Goal: Use online tool/utility: Utilize a website feature to perform a specific function

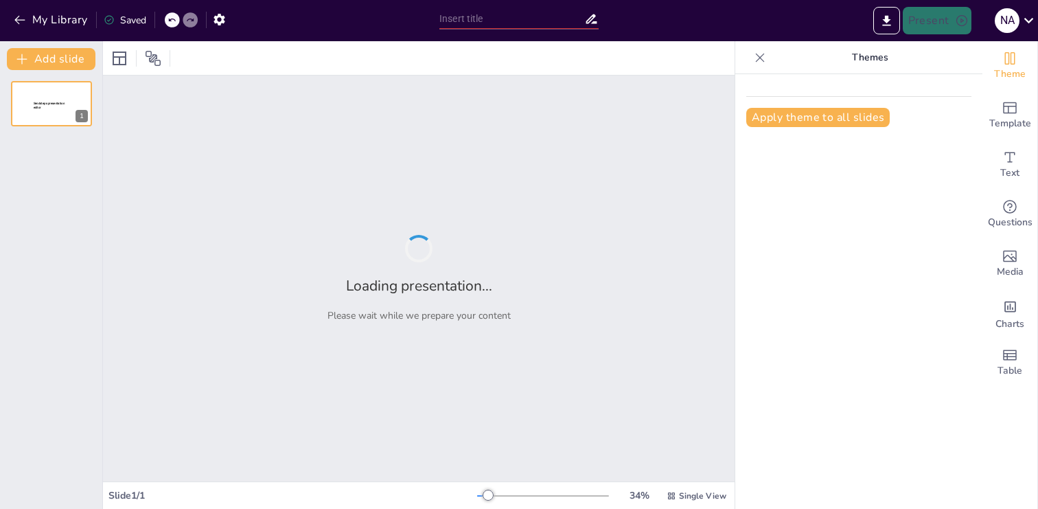
type input "Fundamentos de la Gestión de Procesos: Definición y Metodología de BPM"
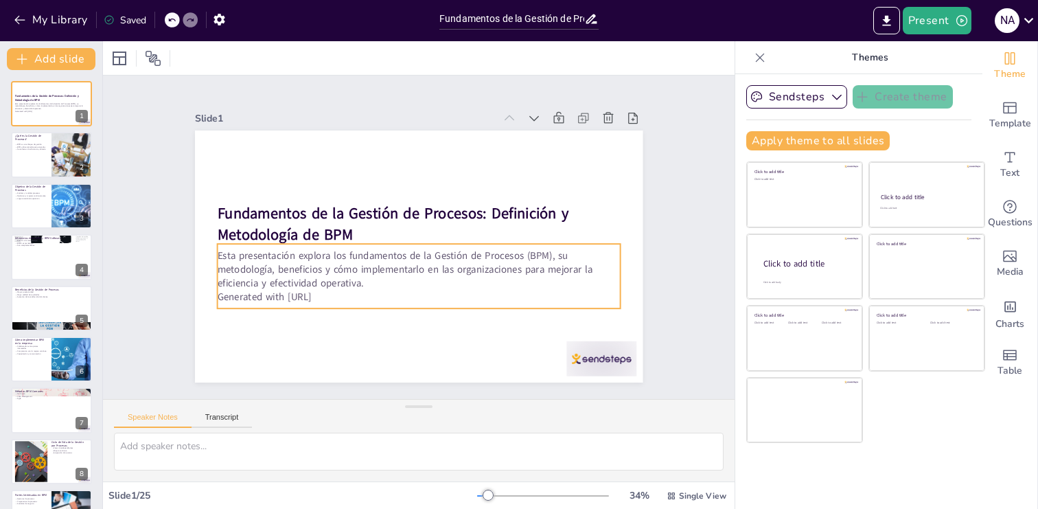
checkbox input "true"
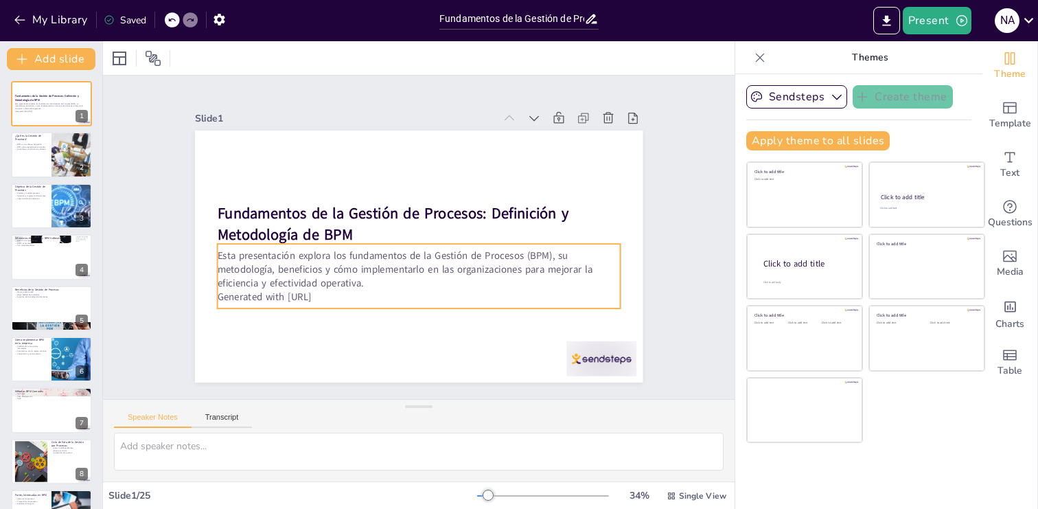
checkbox input "true"
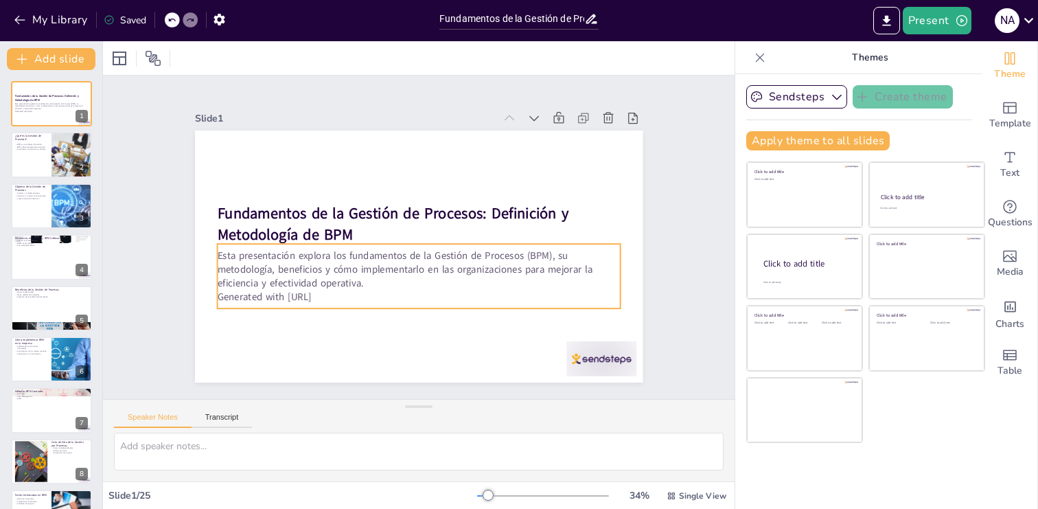
checkbox input "true"
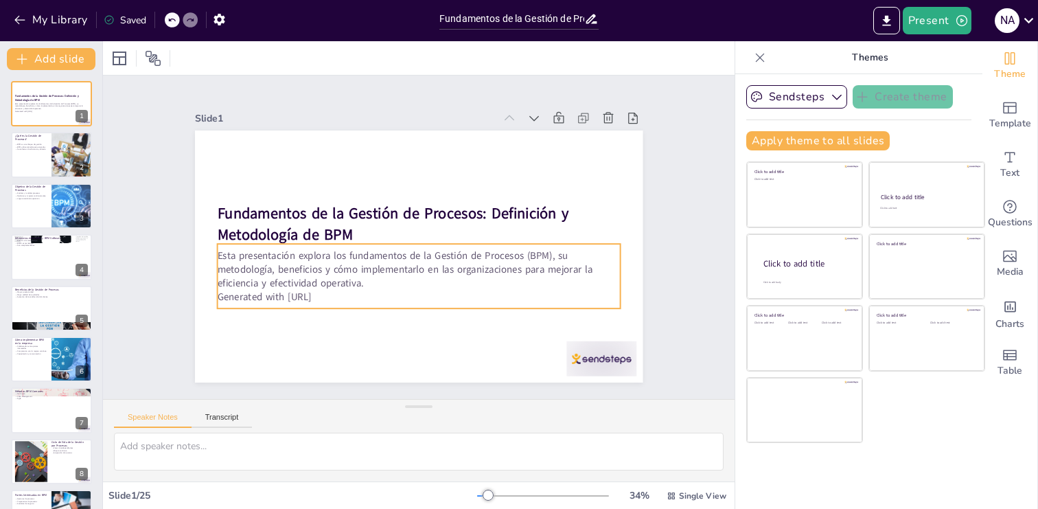
checkbox input "true"
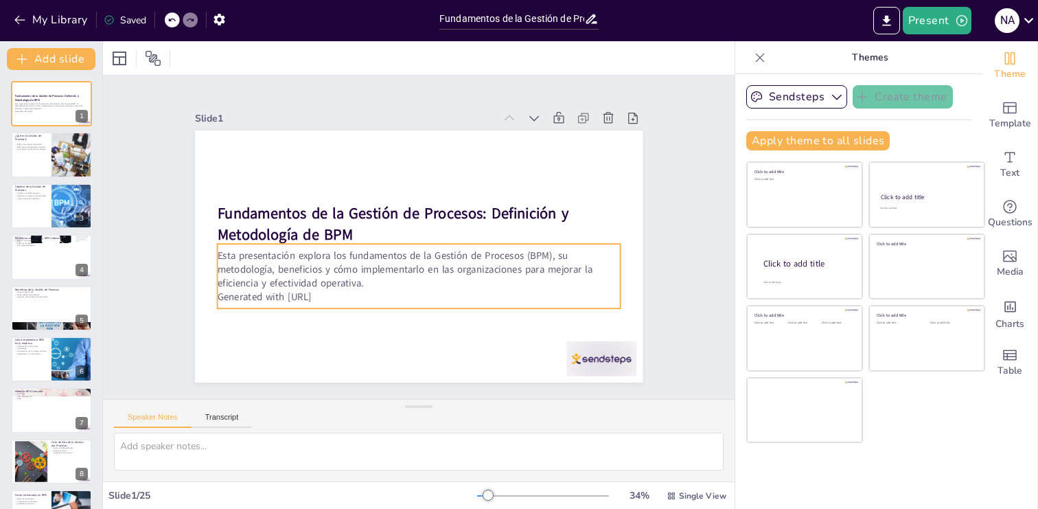
checkbox input "true"
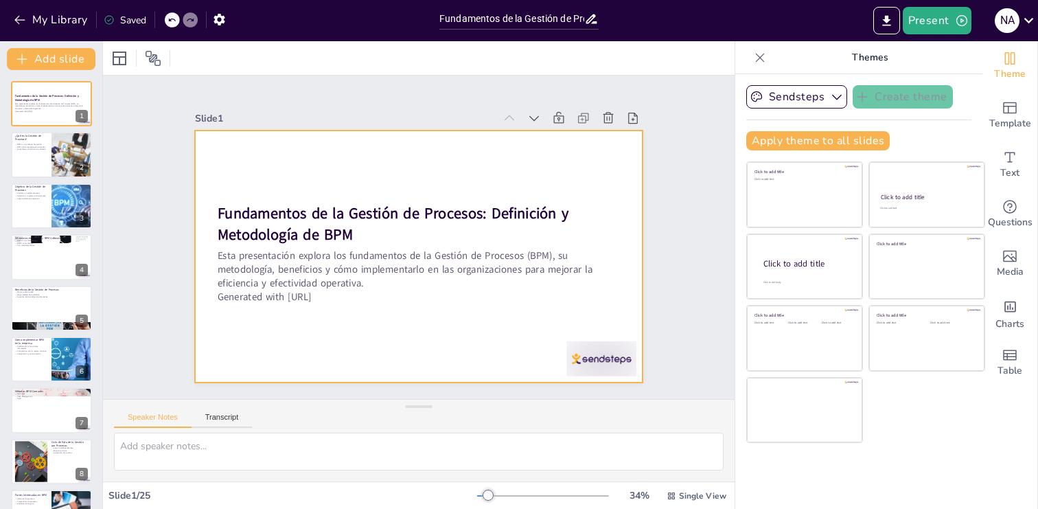
checkbox input "true"
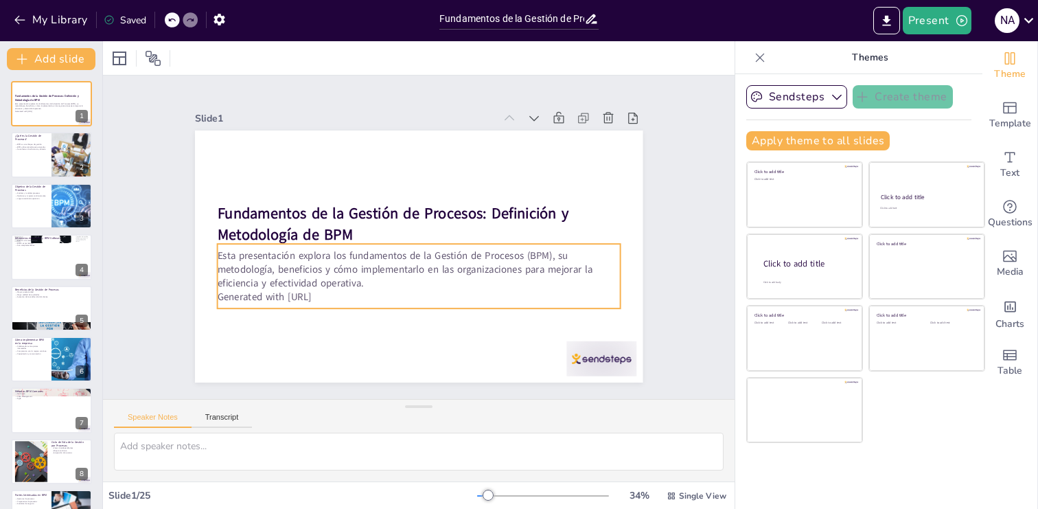
checkbox input "true"
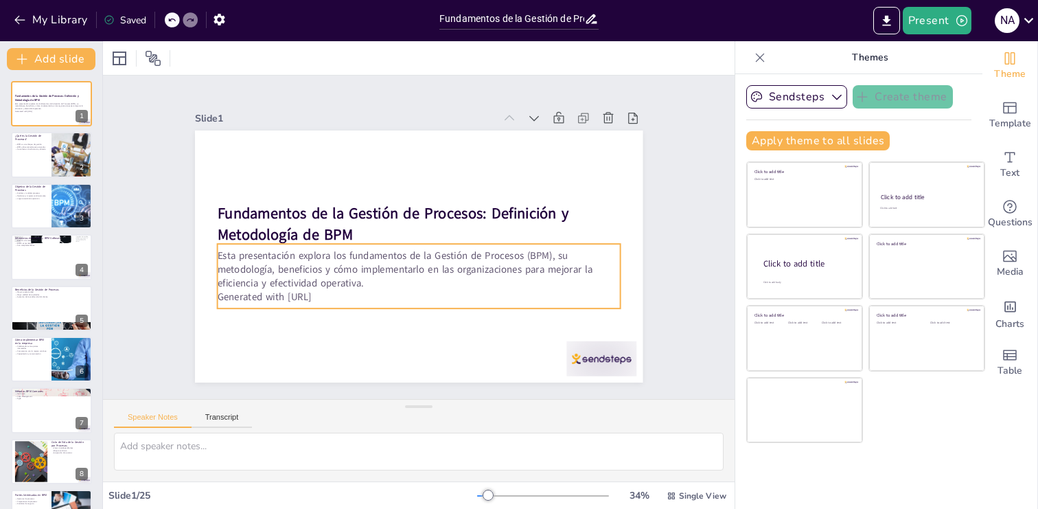
checkbox input "true"
click at [338, 302] on p "Generated with [URL]" at bounding box center [418, 297] width 403 height 14
checkbox input "true"
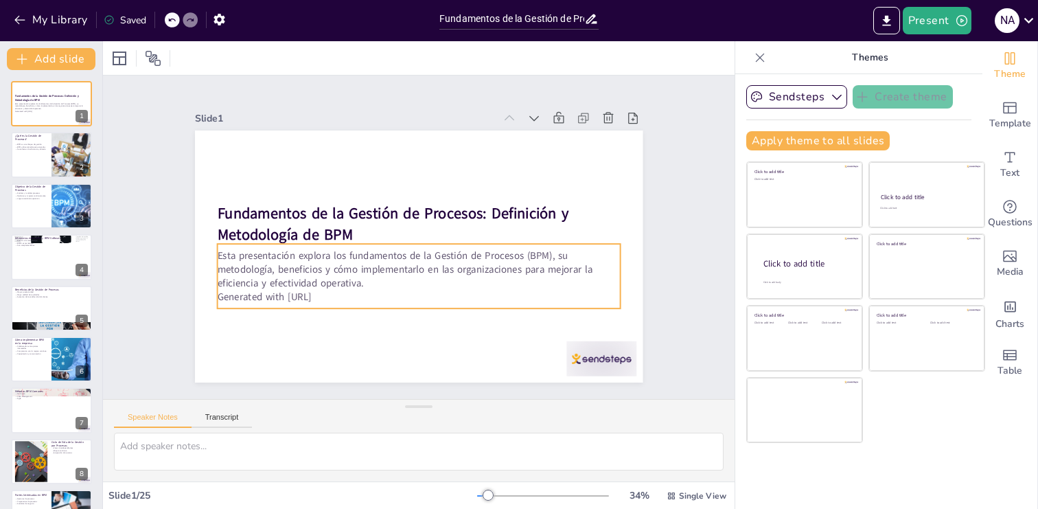
checkbox input "true"
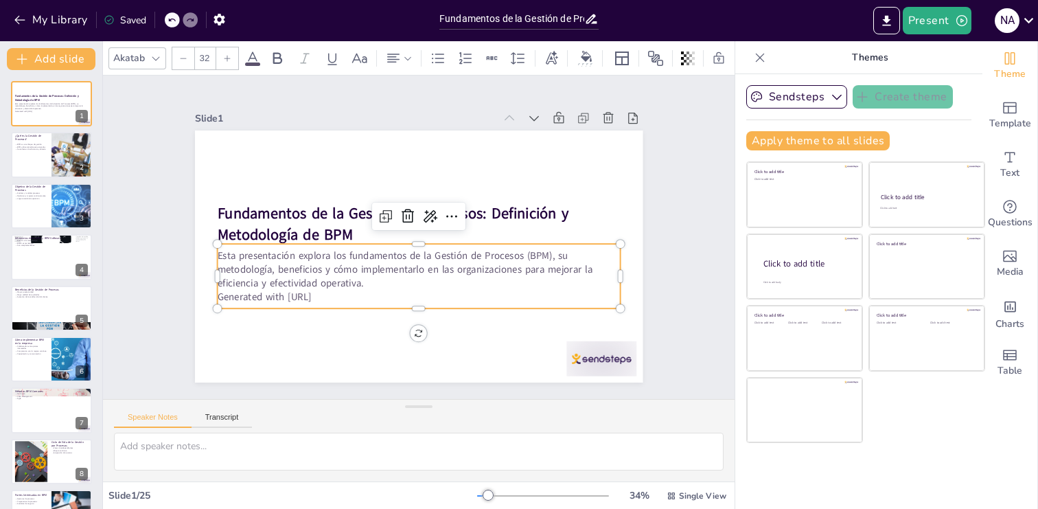
click at [342, 300] on p "Generated with [URL]" at bounding box center [406, 295] width 397 height 97
checkbox input "true"
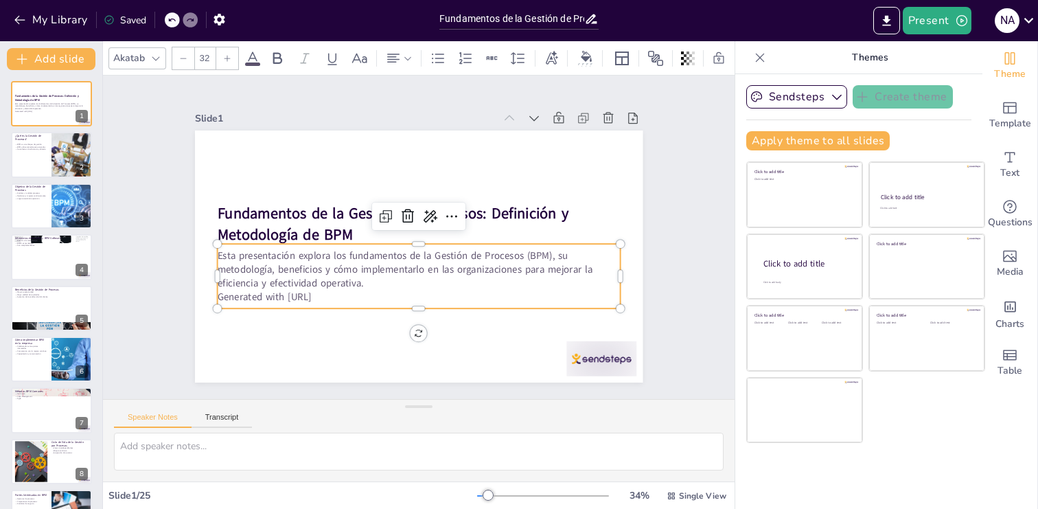
click at [342, 300] on p "Generated with [URL]" at bounding box center [412, 296] width 402 height 56
checkbox input "true"
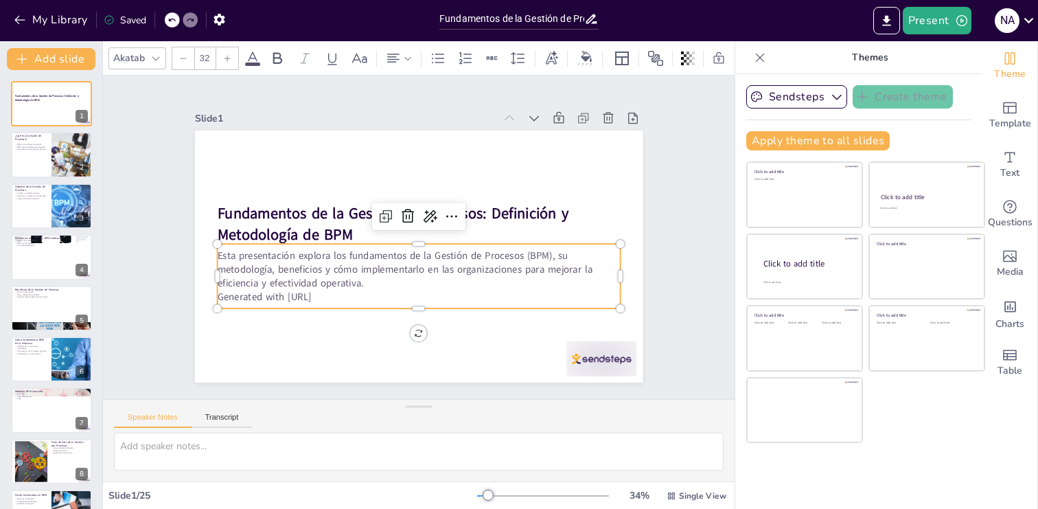
click at [326, 299] on p "Generated with [URL]" at bounding box center [418, 297] width 403 height 14
checkbox input "true"
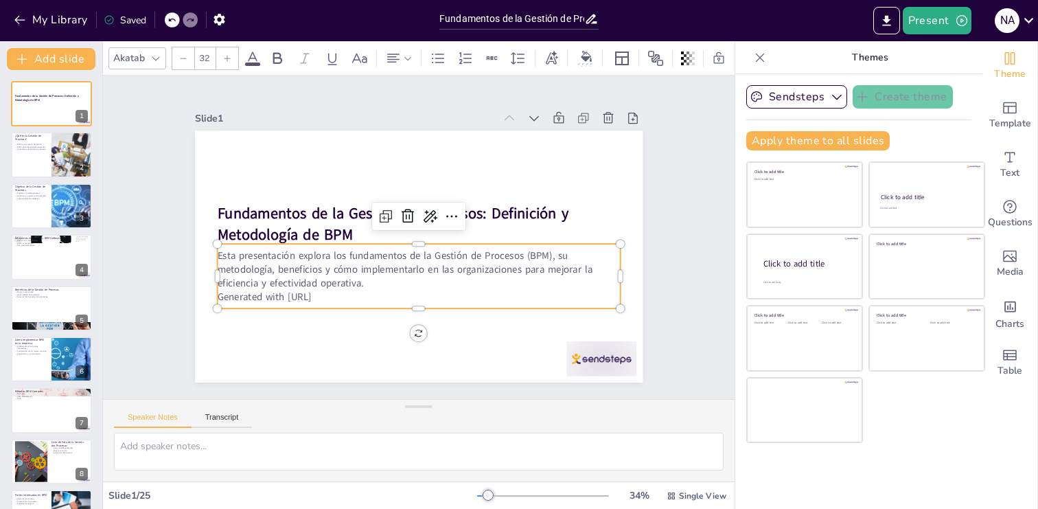
checkbox input "true"
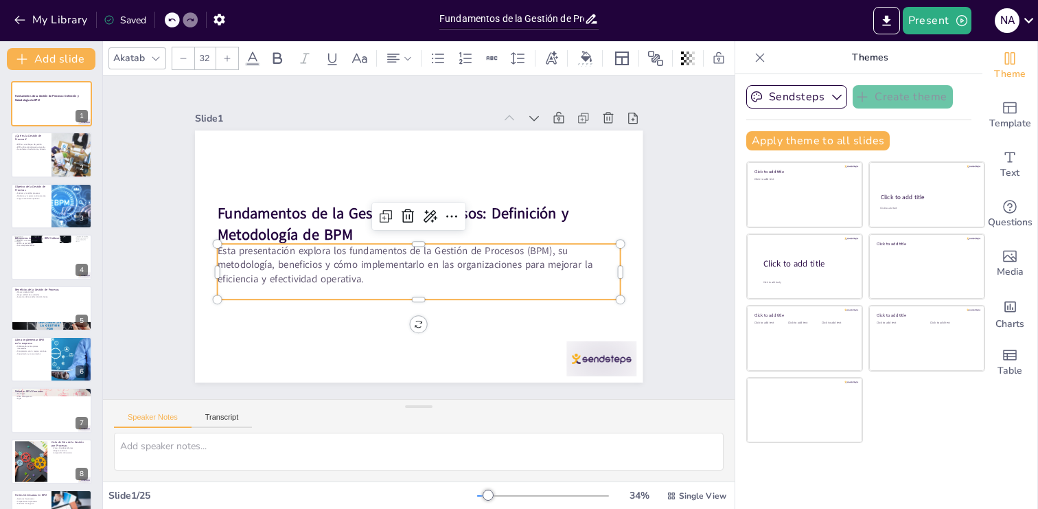
checkbox input "true"
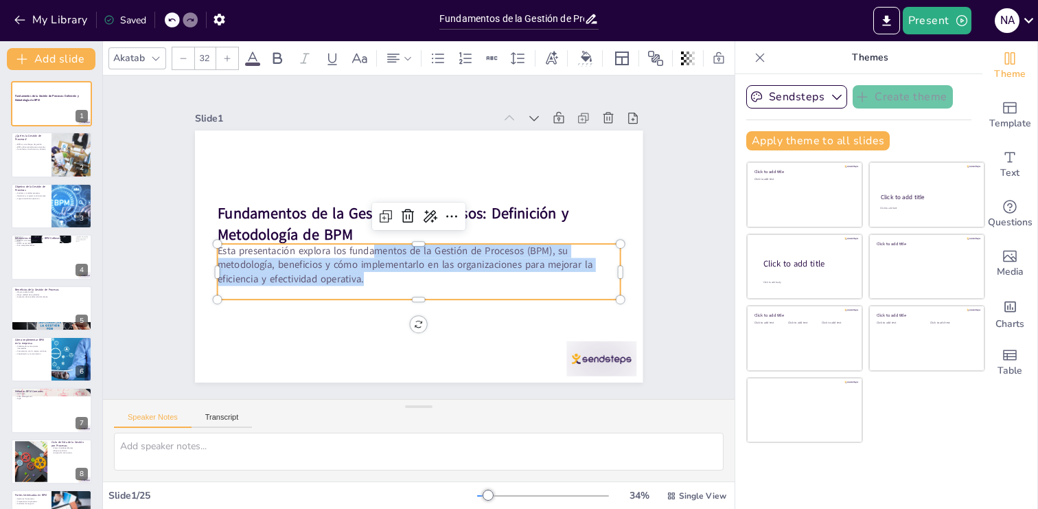
drag, startPoint x: 372, startPoint y: 253, endPoint x: 371, endPoint y: 271, distance: 18.5
click at [371, 271] on p "Esta presentación explora los fundamentos de la Gestión de Procesos (BPM), su m…" at bounding box center [418, 265] width 403 height 42
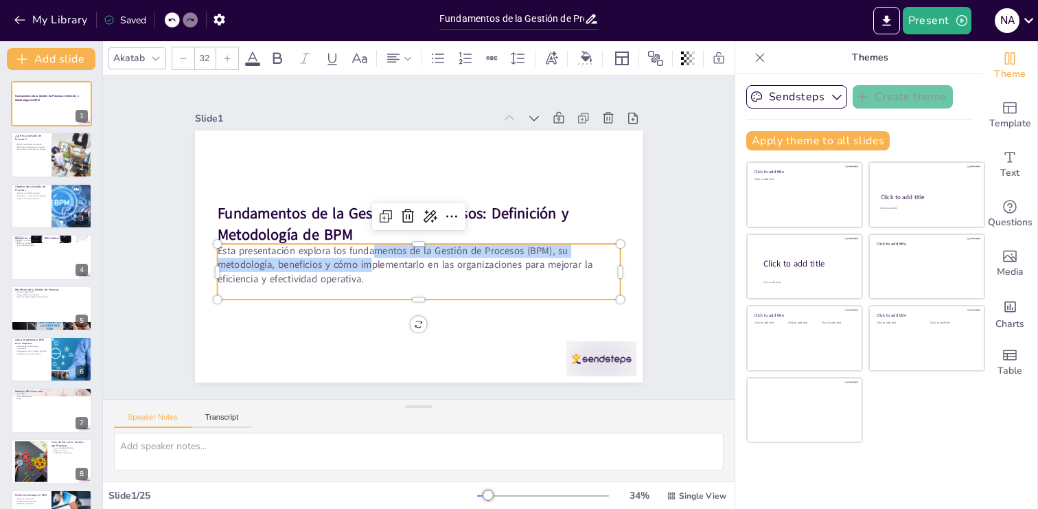
checkbox input "true"
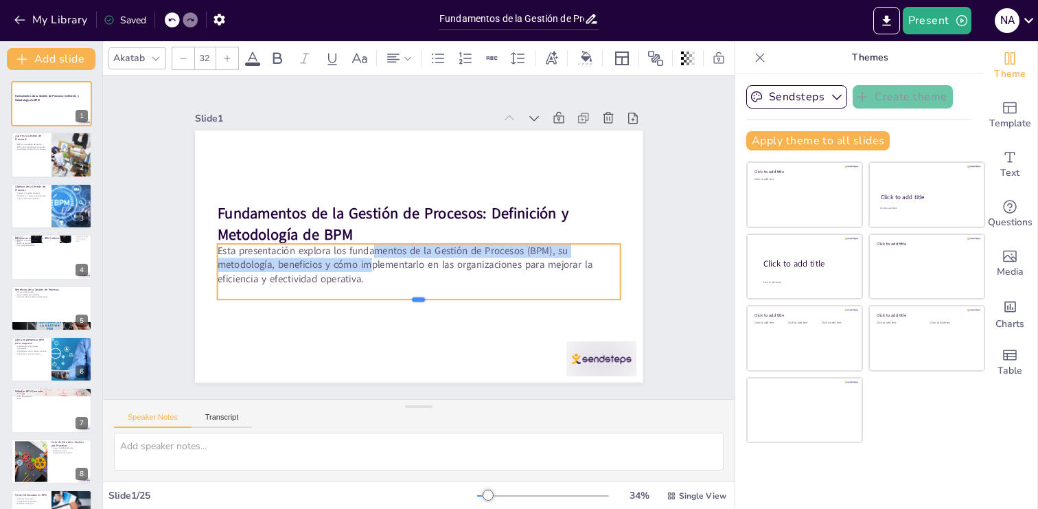
checkbox input "true"
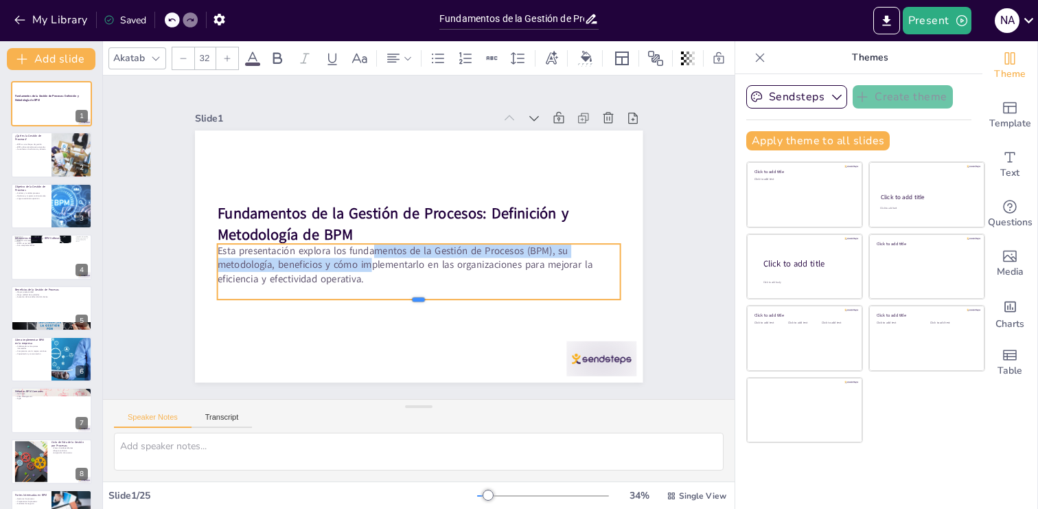
checkbox input "true"
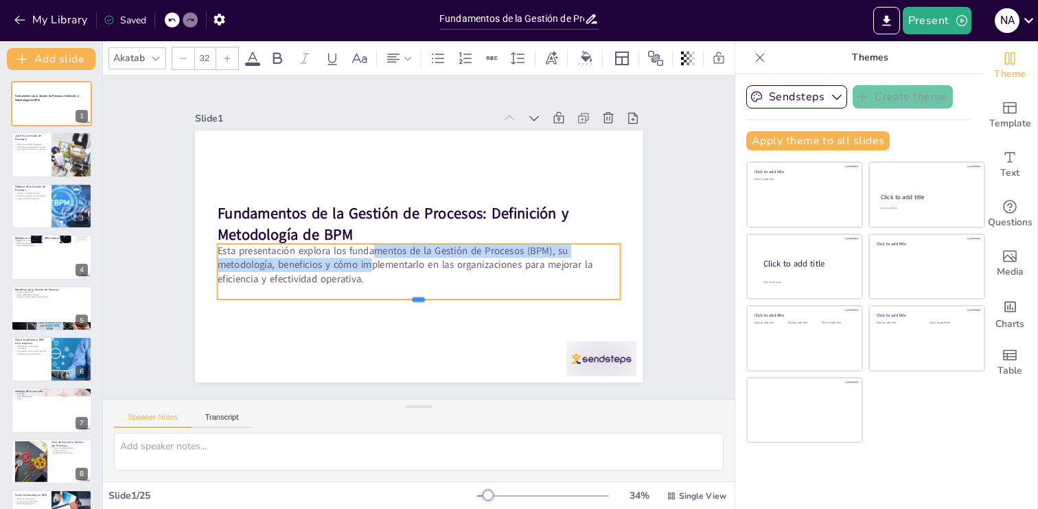
checkbox input "true"
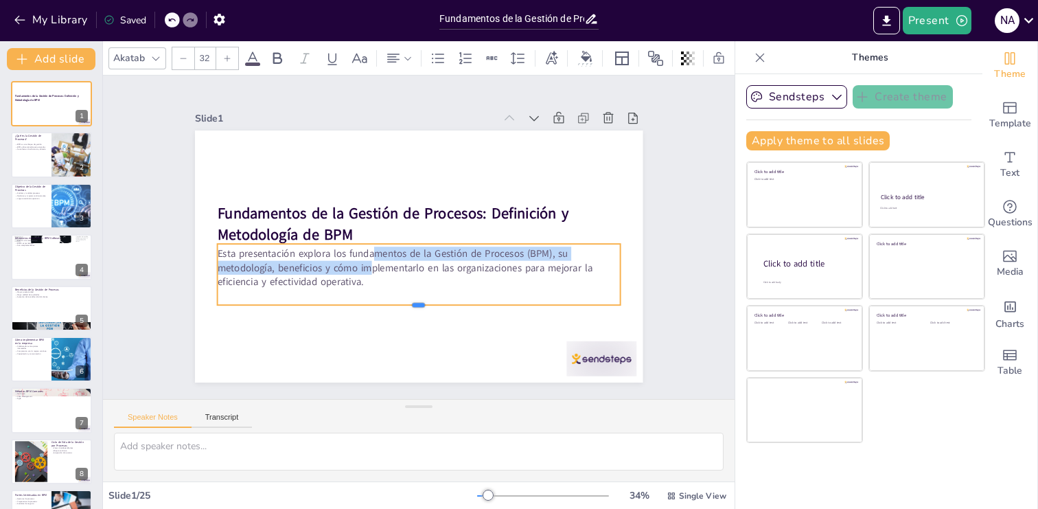
checkbox input "true"
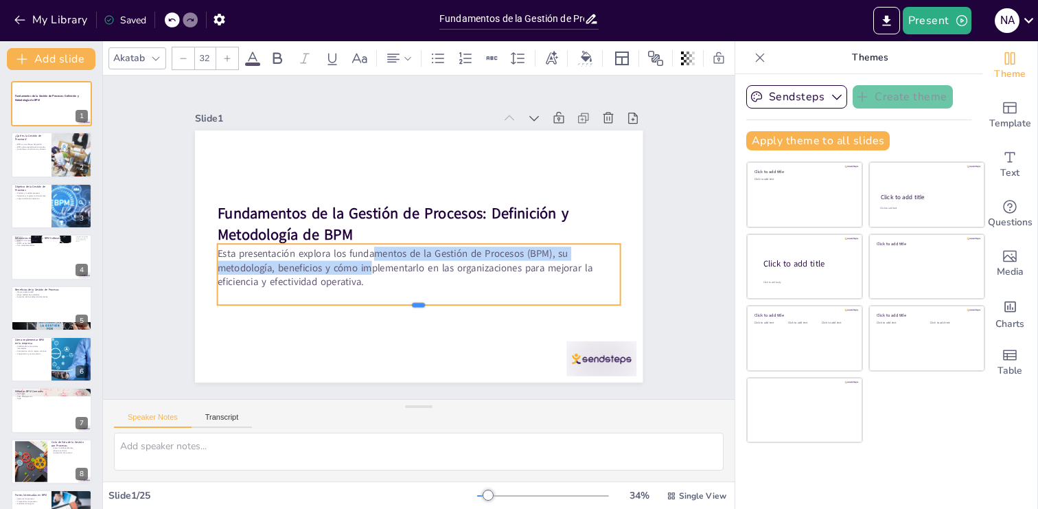
checkbox input "true"
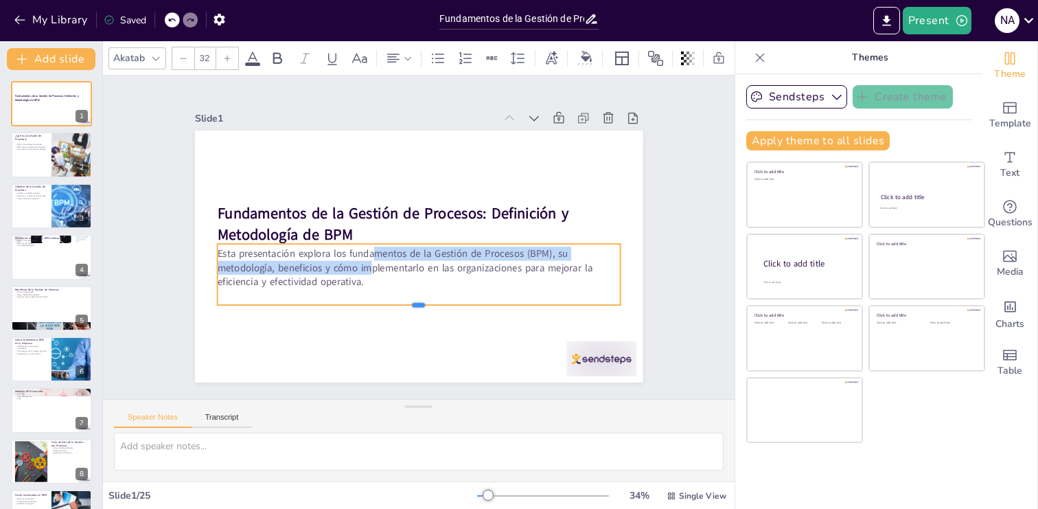
checkbox input "true"
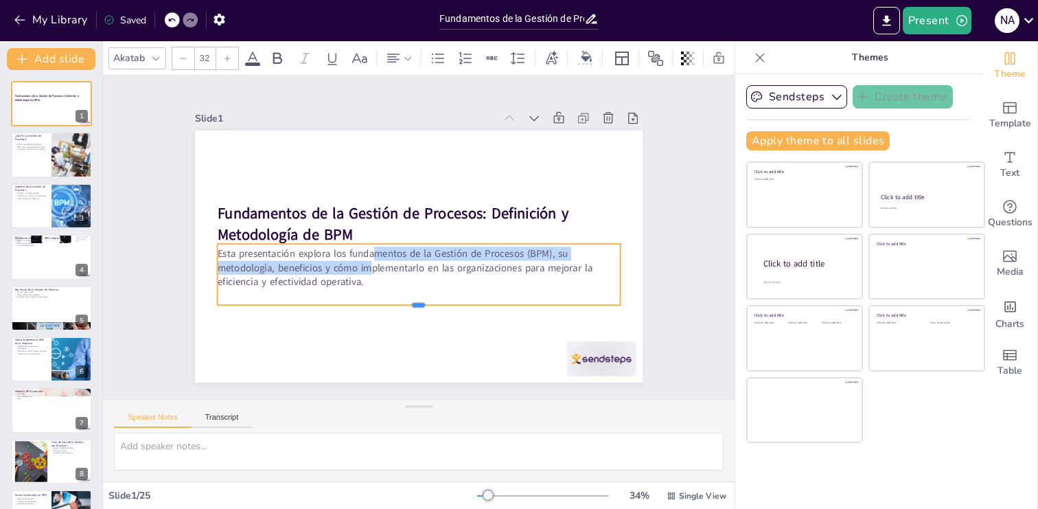
checkbox input "true"
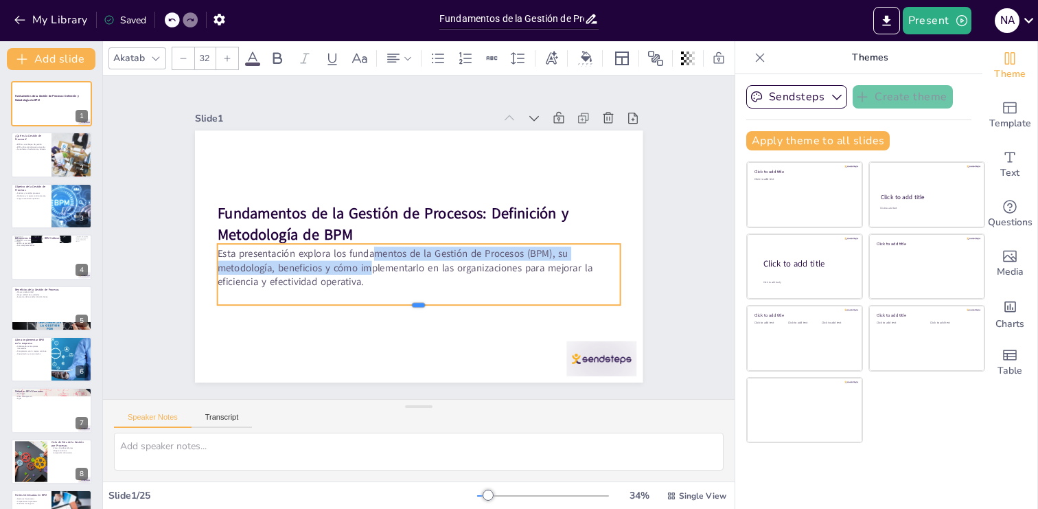
checkbox input "true"
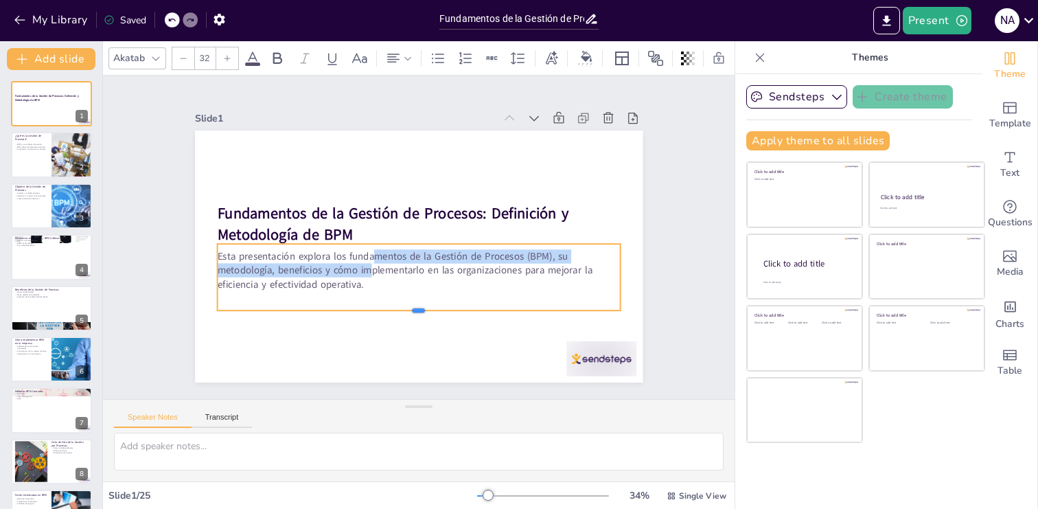
checkbox input "true"
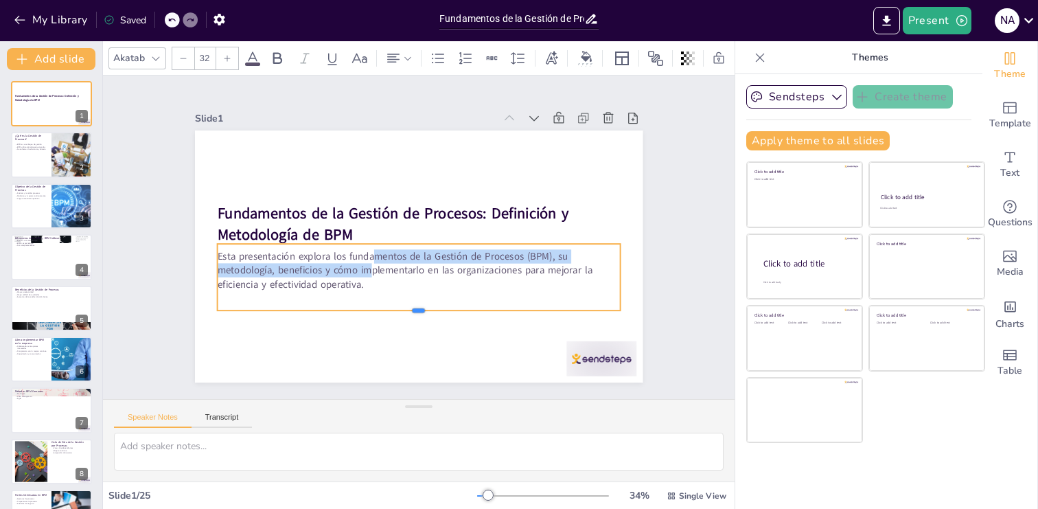
checkbox input "true"
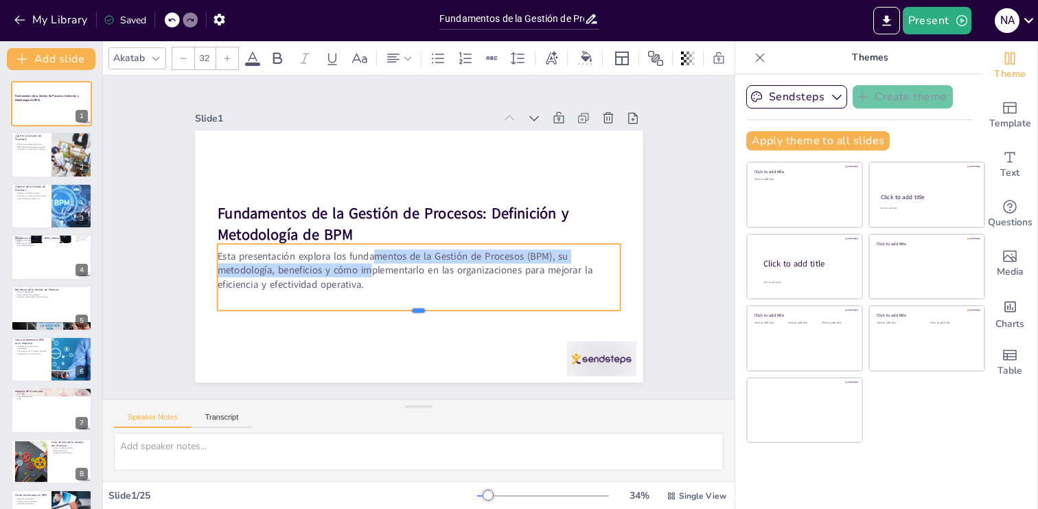
checkbox input "true"
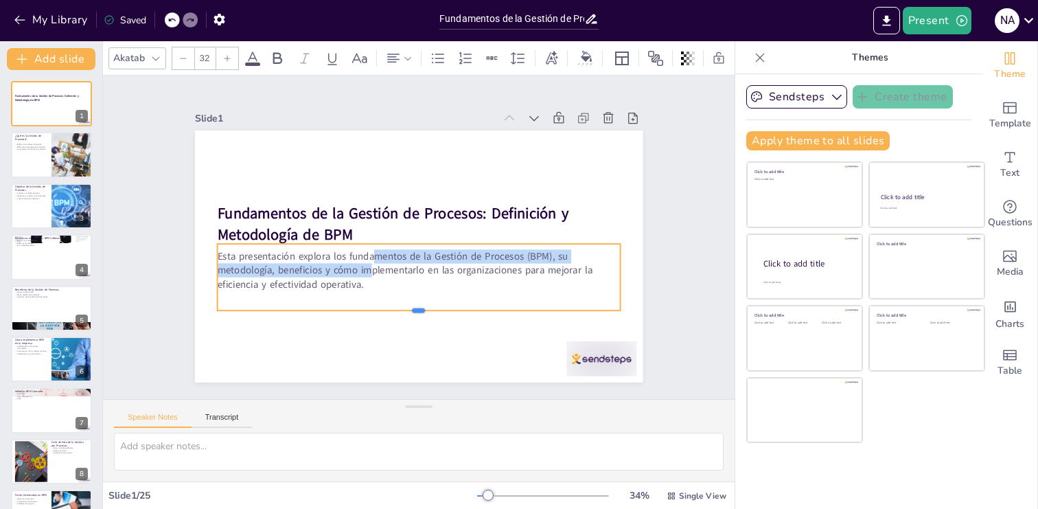
checkbox input "true"
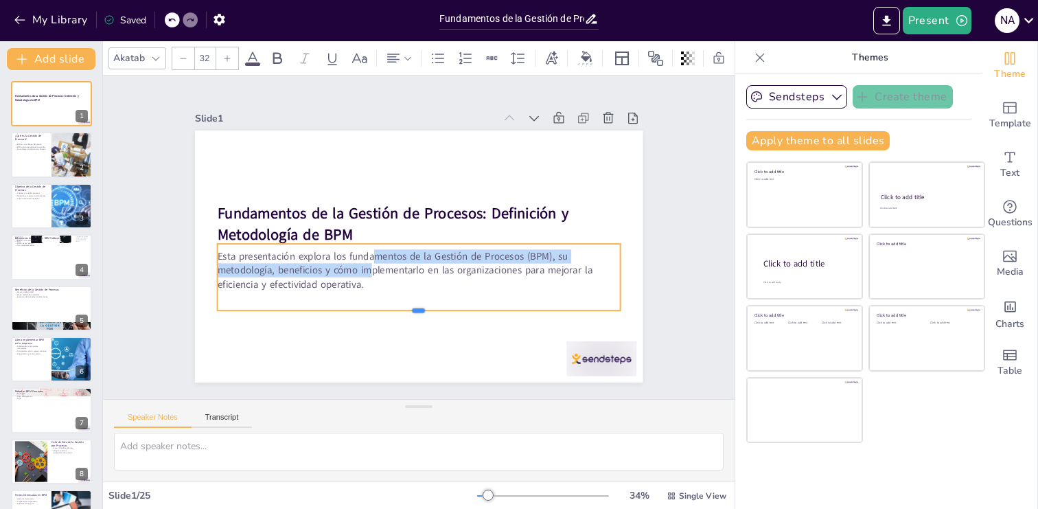
checkbox input "true"
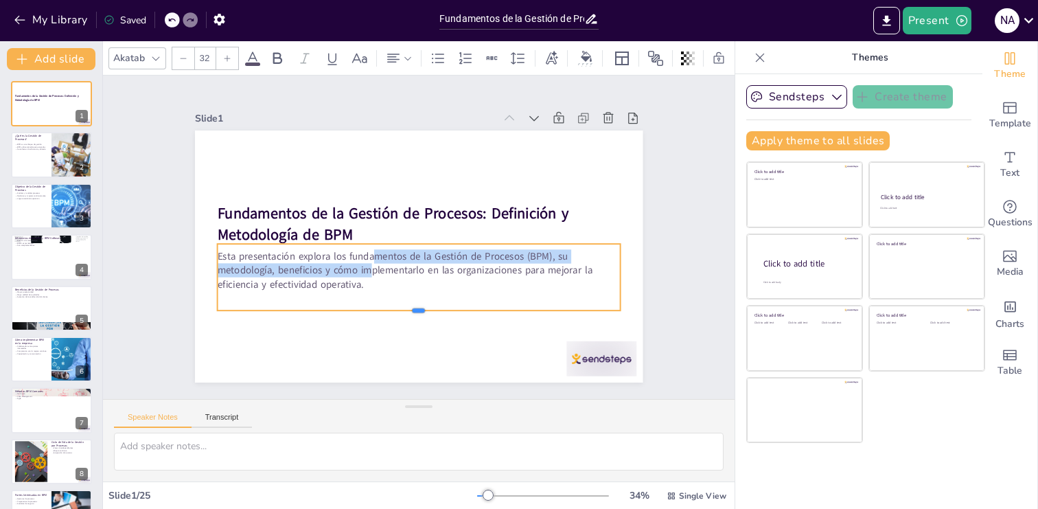
checkbox input "true"
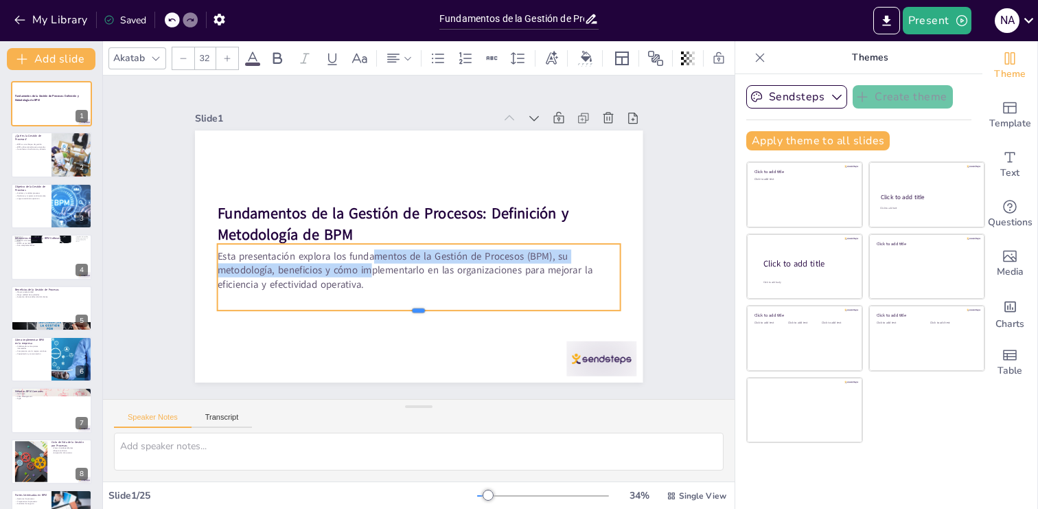
checkbox input "true"
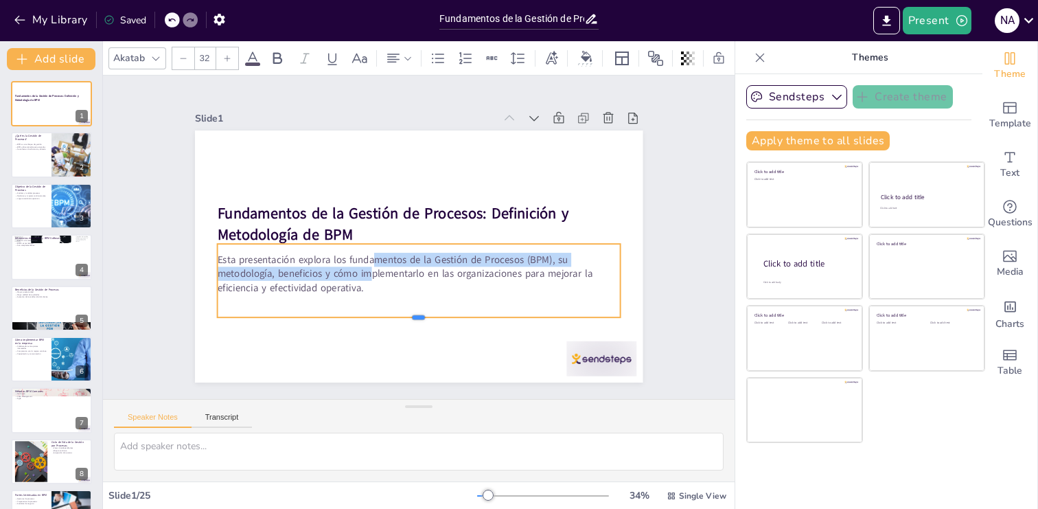
drag, startPoint x: 404, startPoint y: 301, endPoint x: 405, endPoint y: 319, distance: 17.9
click at [405, 319] on div at bounding box center [410, 322] width 402 height 53
checkbox input "true"
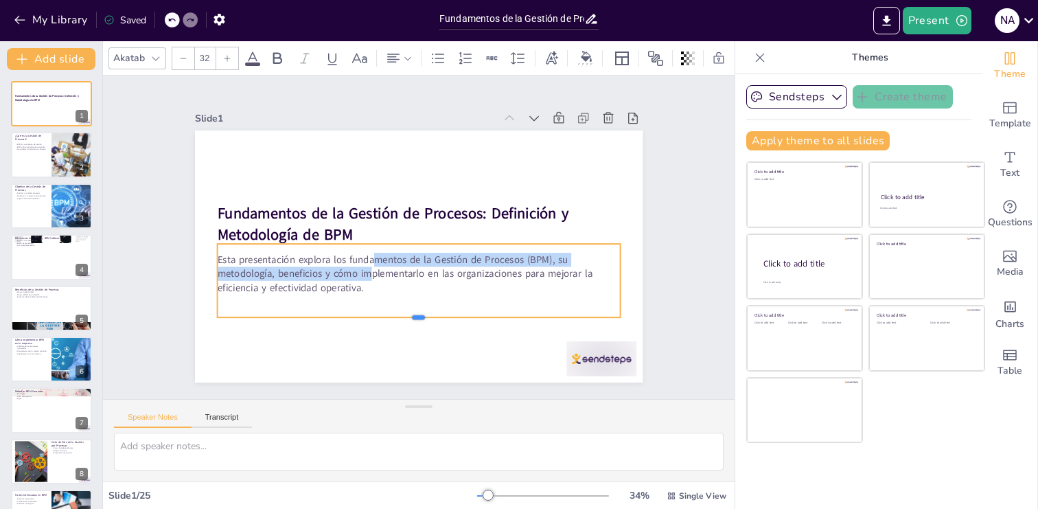
checkbox input "true"
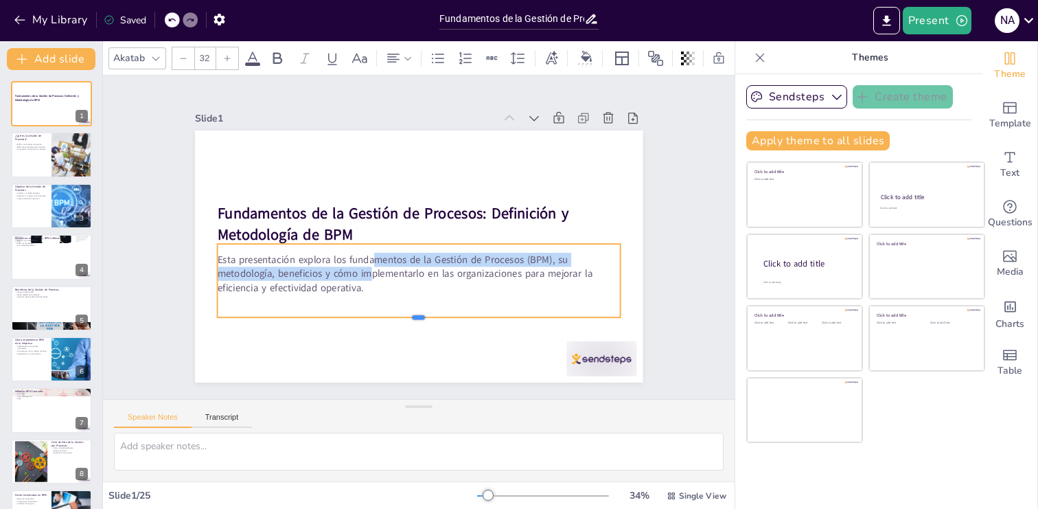
drag, startPoint x: 405, startPoint y: 319, endPoint x: 405, endPoint y: 283, distance: 35.7
click at [405, 318] on div at bounding box center [418, 322] width 403 height 11
checkbox input "true"
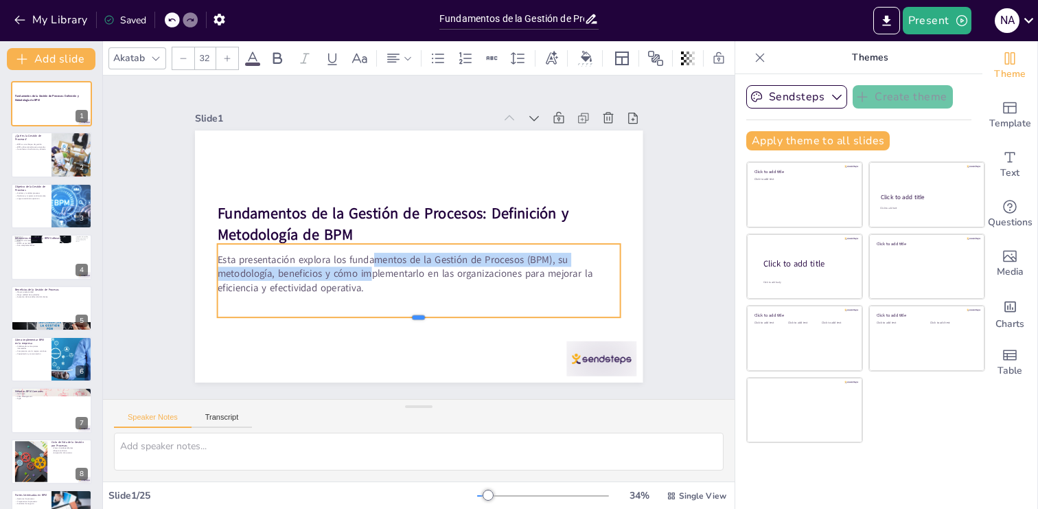
checkbox input "true"
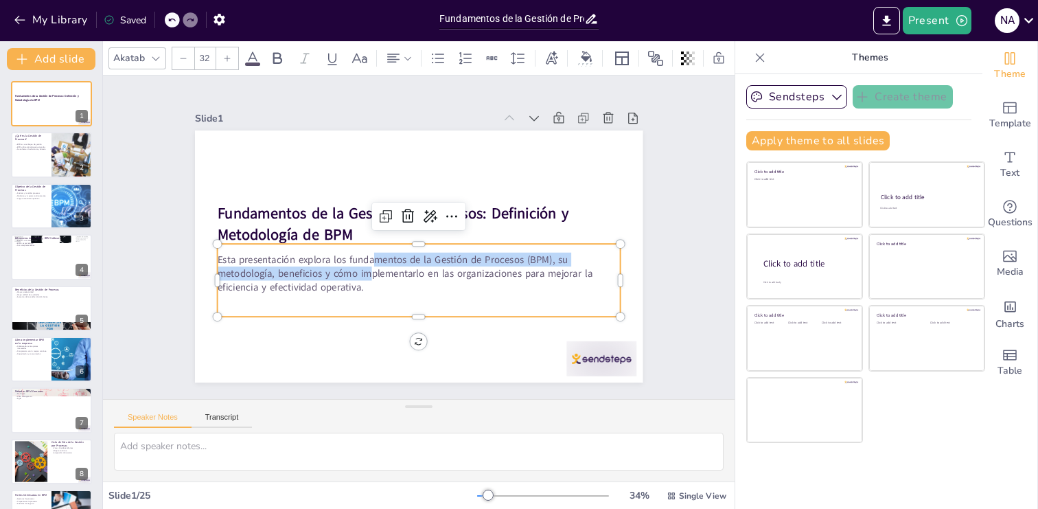
checkbox input "true"
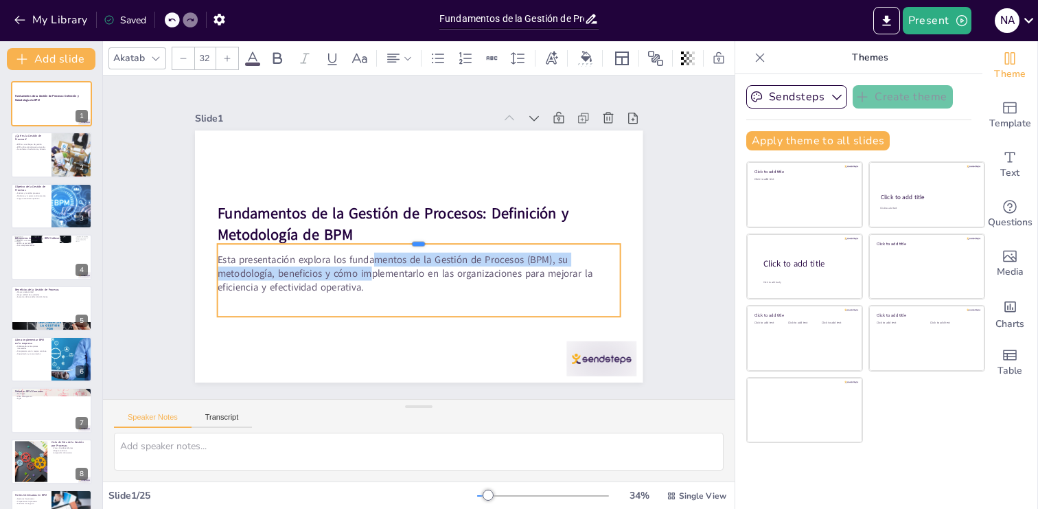
checkbox input "true"
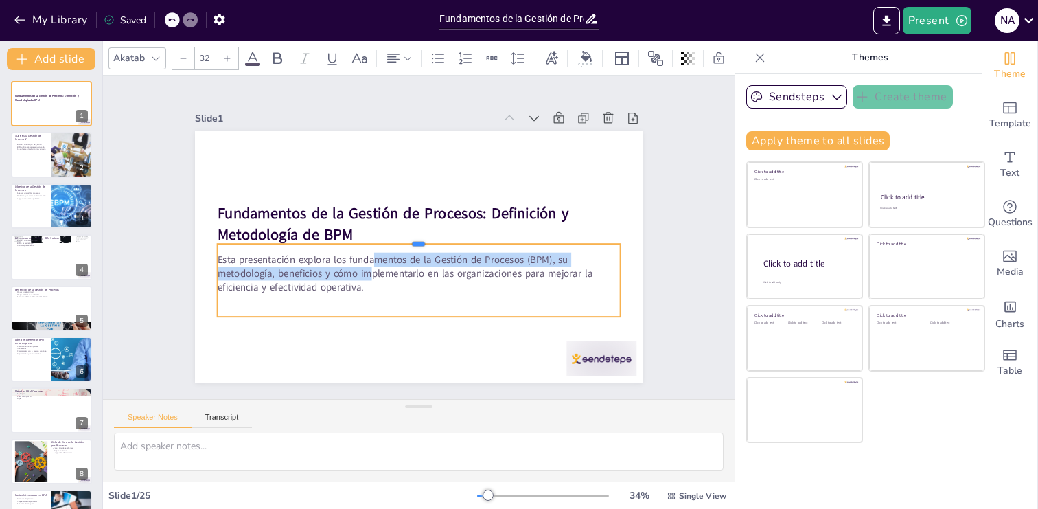
checkbox input "true"
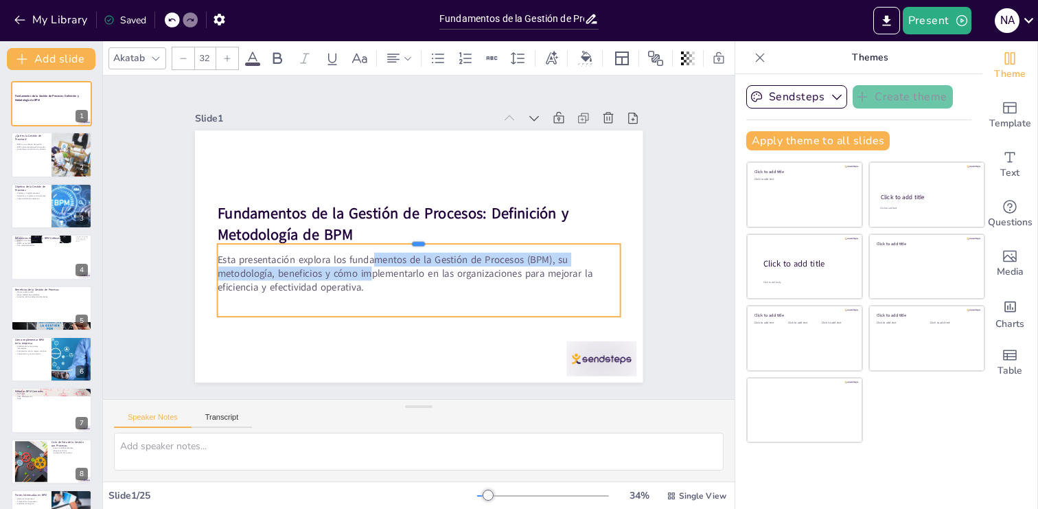
checkbox input "true"
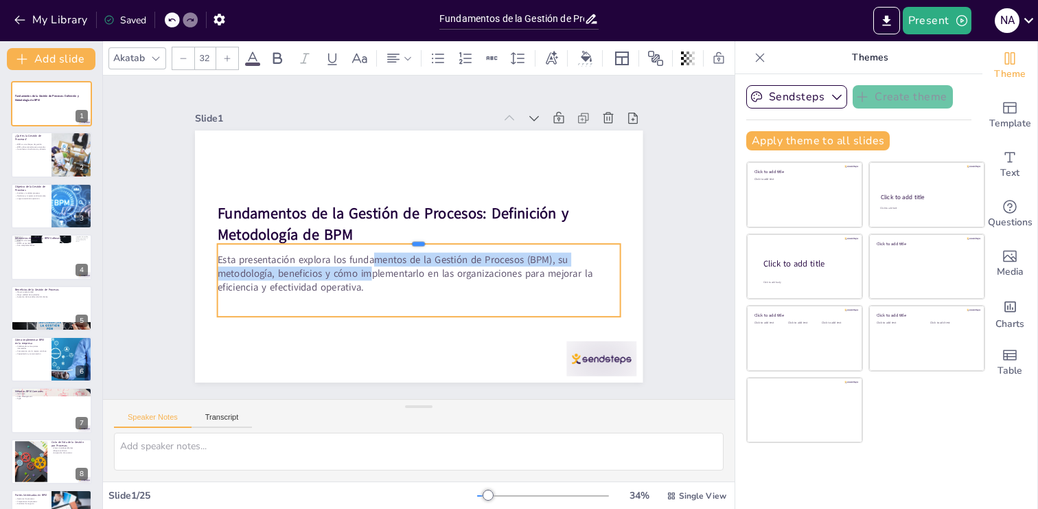
checkbox input "true"
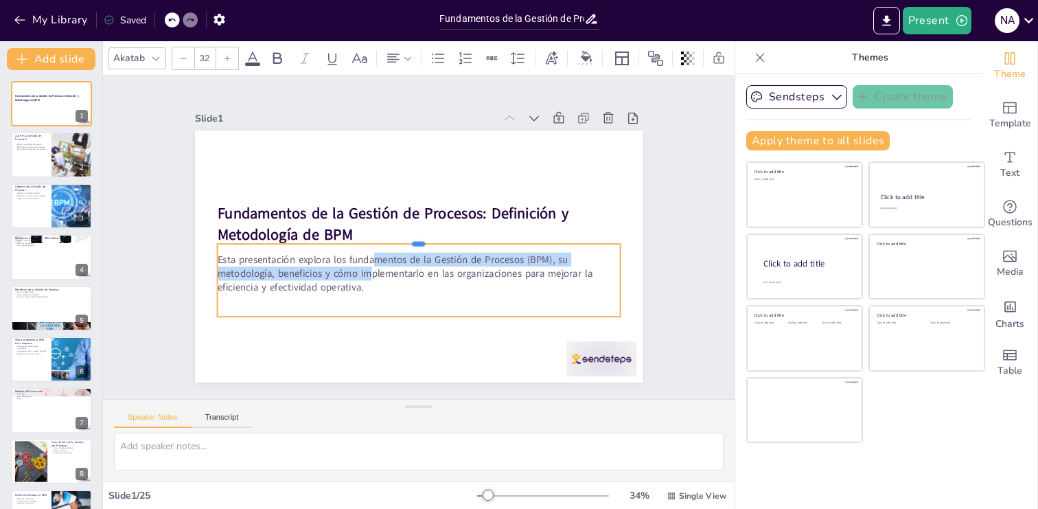
checkbox input "true"
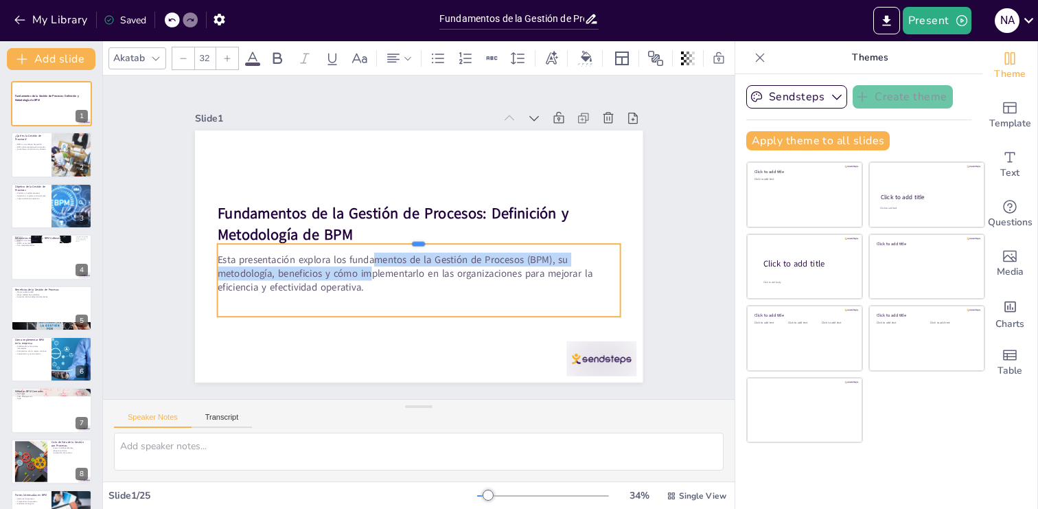
checkbox input "true"
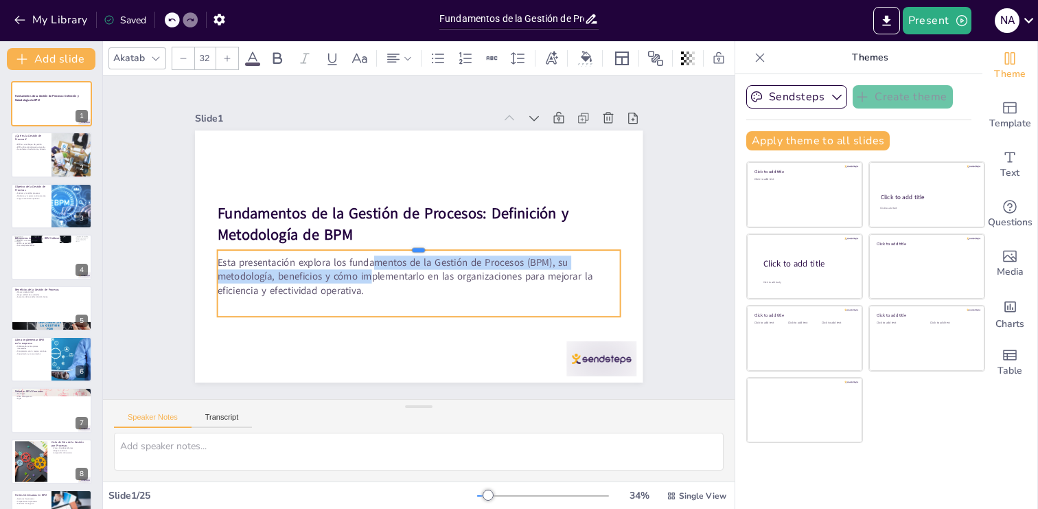
checkbox input "true"
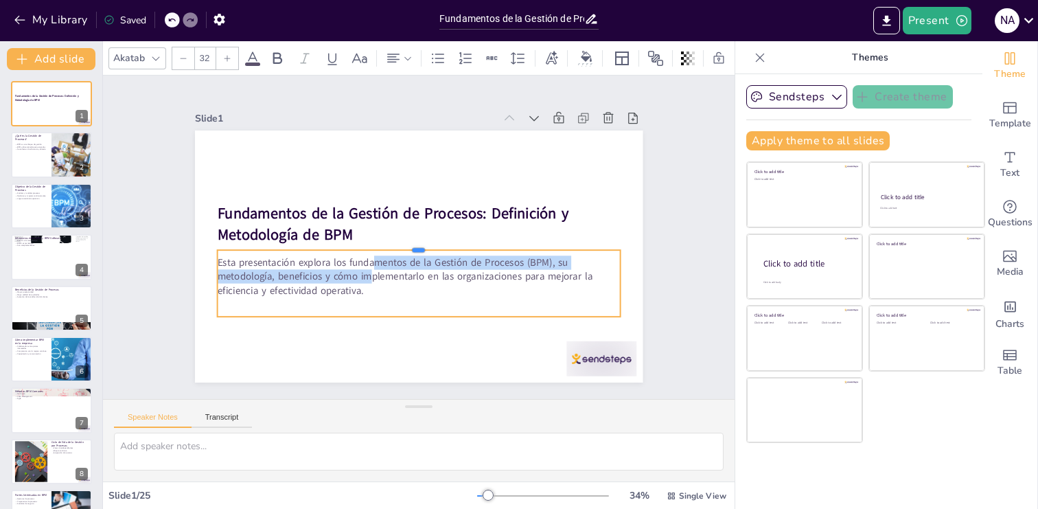
checkbox input "true"
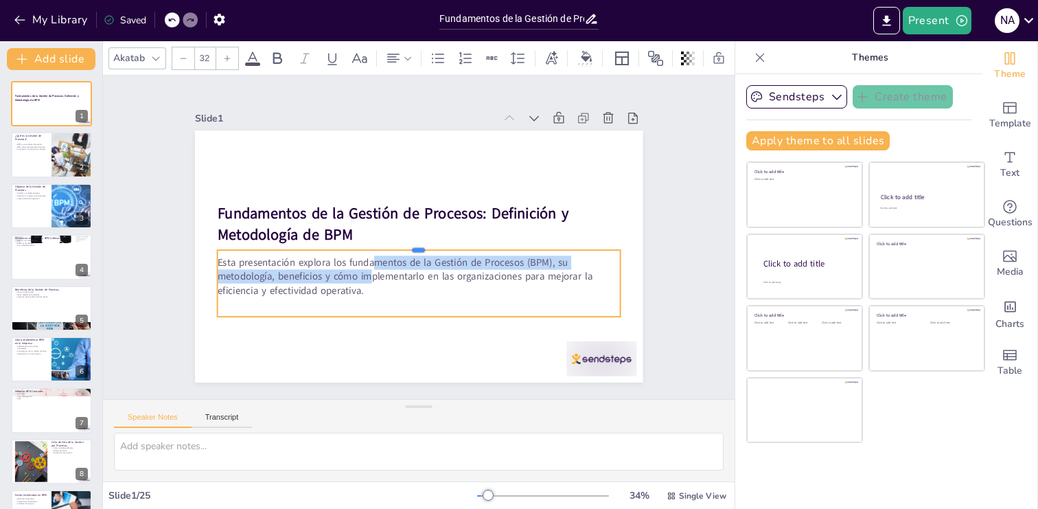
checkbox input "true"
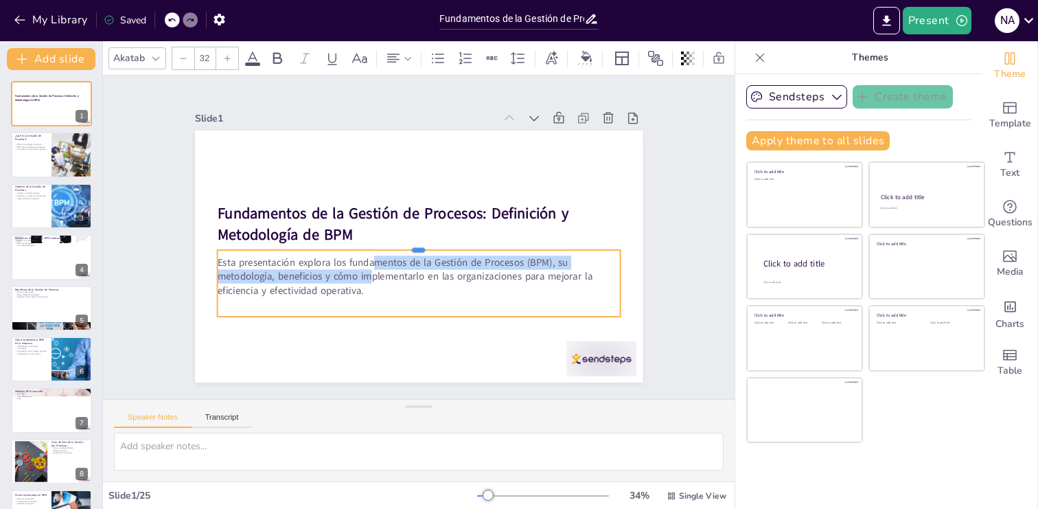
checkbox input "true"
drag, startPoint x: 399, startPoint y: 242, endPoint x: 400, endPoint y: 255, distance: 13.1
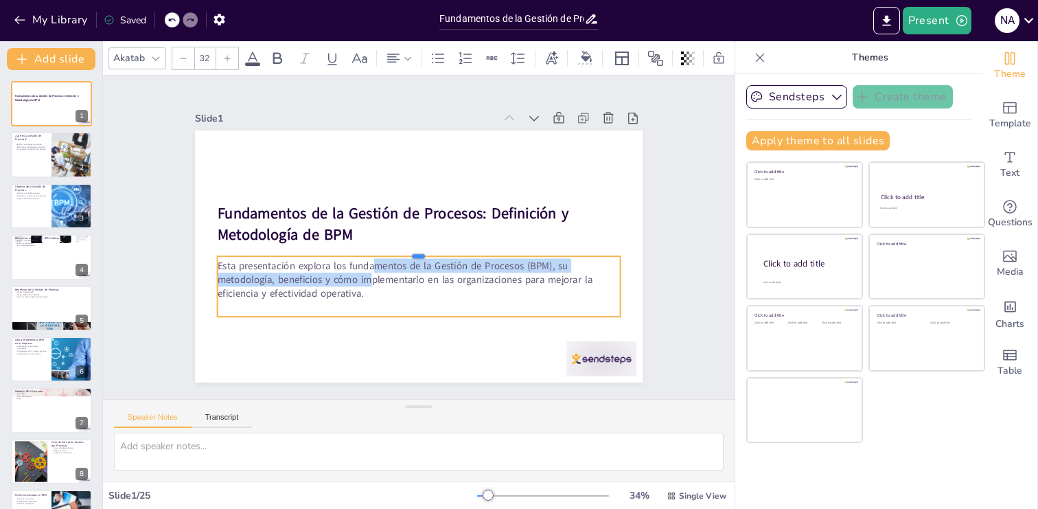
click at [400, 255] on div at bounding box center [414, 250] width 386 height 135
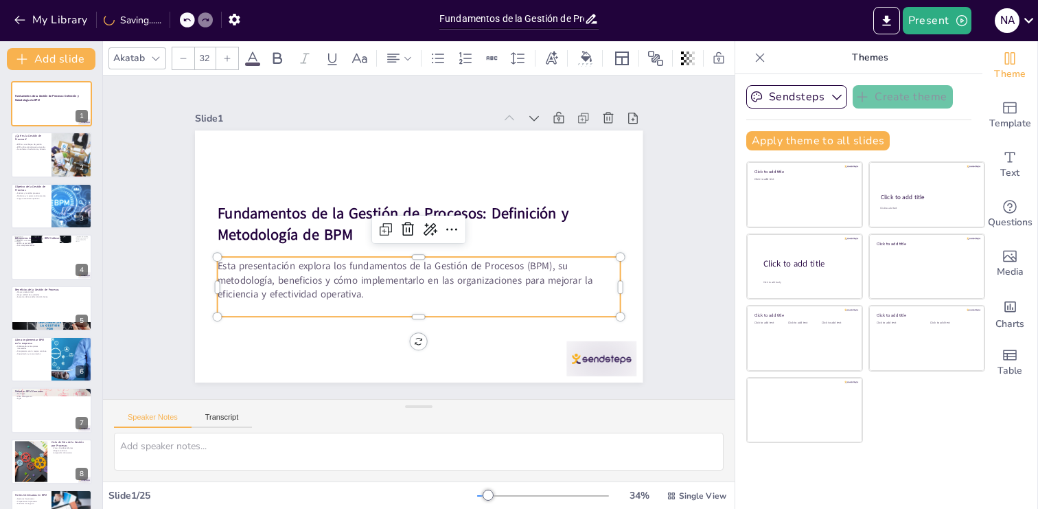
click at [395, 306] on p at bounding box center [411, 307] width 402 height 56
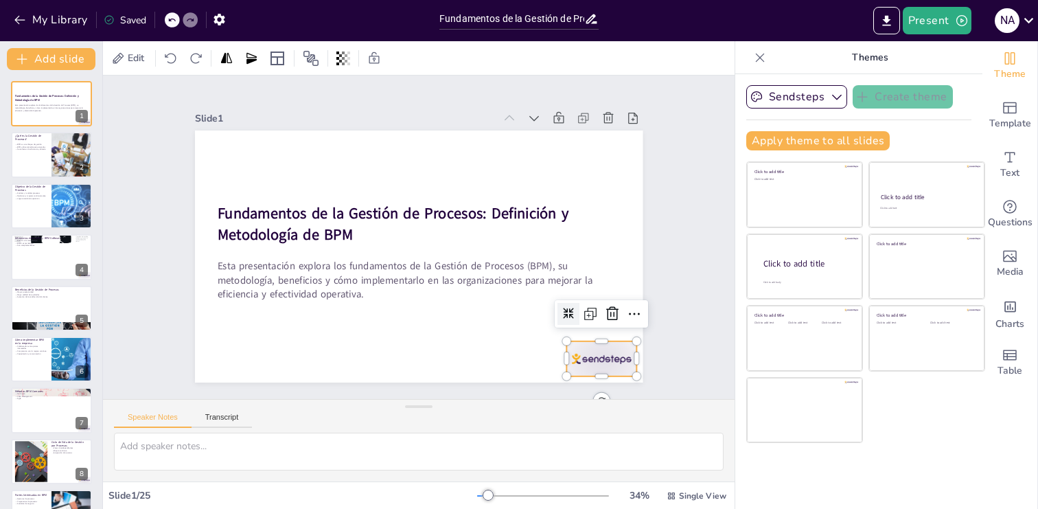
click at [605, 360] on div at bounding box center [601, 358] width 70 height 35
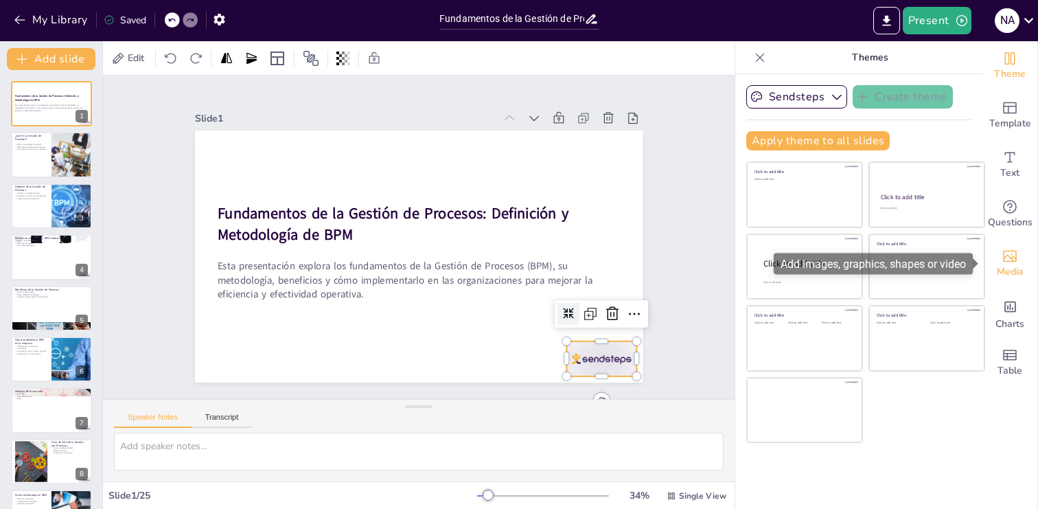
click at [1018, 261] on div "Media" at bounding box center [1009, 263] width 55 height 49
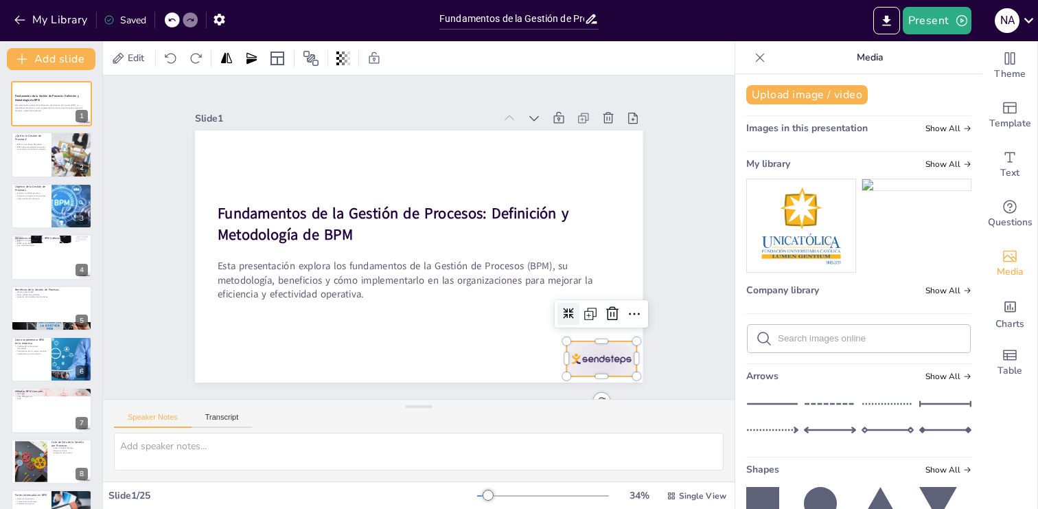
click at [804, 232] on img at bounding box center [801, 225] width 108 height 93
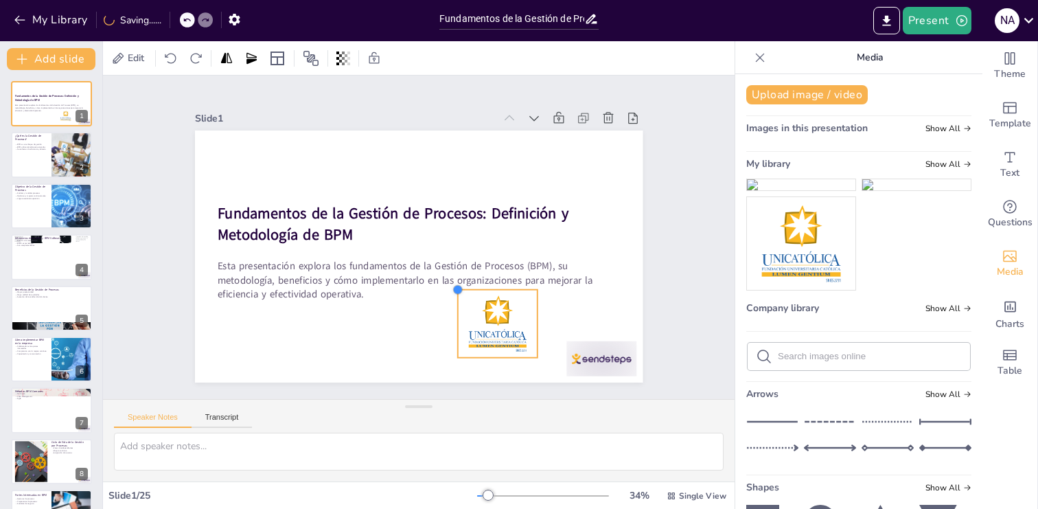
drag, startPoint x: 300, startPoint y: 154, endPoint x: 467, endPoint y: 288, distance: 213.8
click at [467, 288] on div "Fundamentos de la Gestión de Procesos: Definición y Metodología de BPM Esta pre…" at bounding box center [418, 256] width 447 height 252
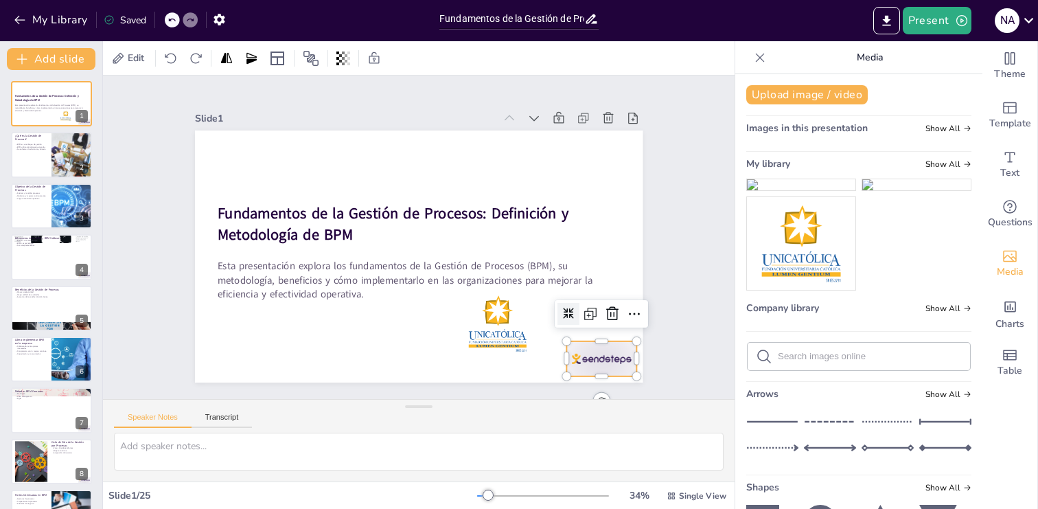
click at [609, 356] on div at bounding box center [587, 377] width 73 height 42
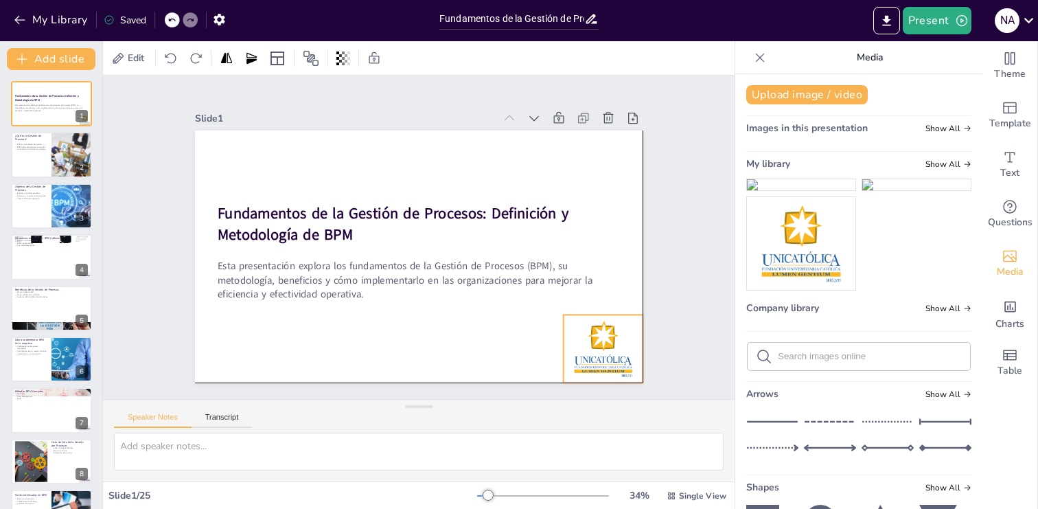
drag, startPoint x: 511, startPoint y: 327, endPoint x: 616, endPoint y: 347, distance: 106.9
click at [616, 347] on div at bounding box center [590, 366] width 86 height 75
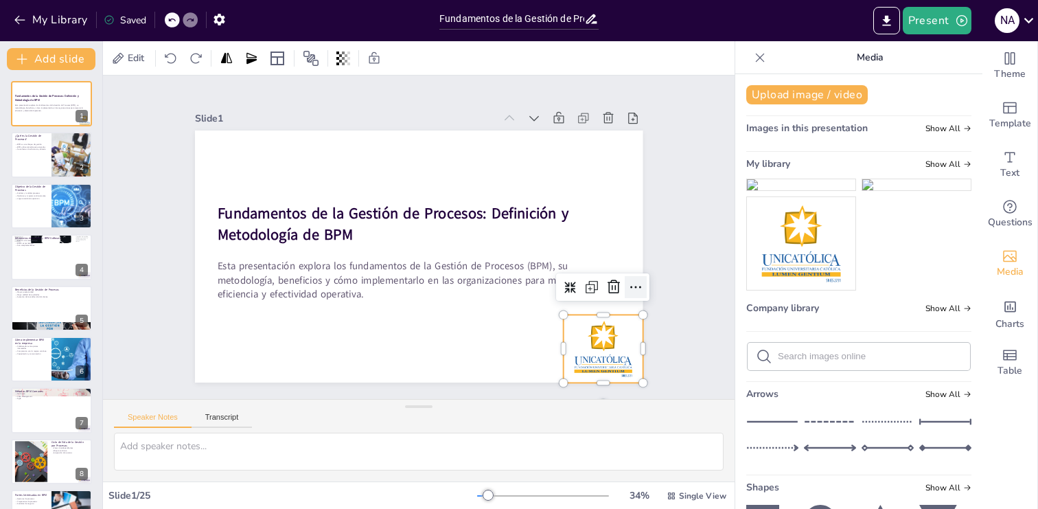
click at [638, 301] on icon at bounding box center [629, 310] width 18 height 18
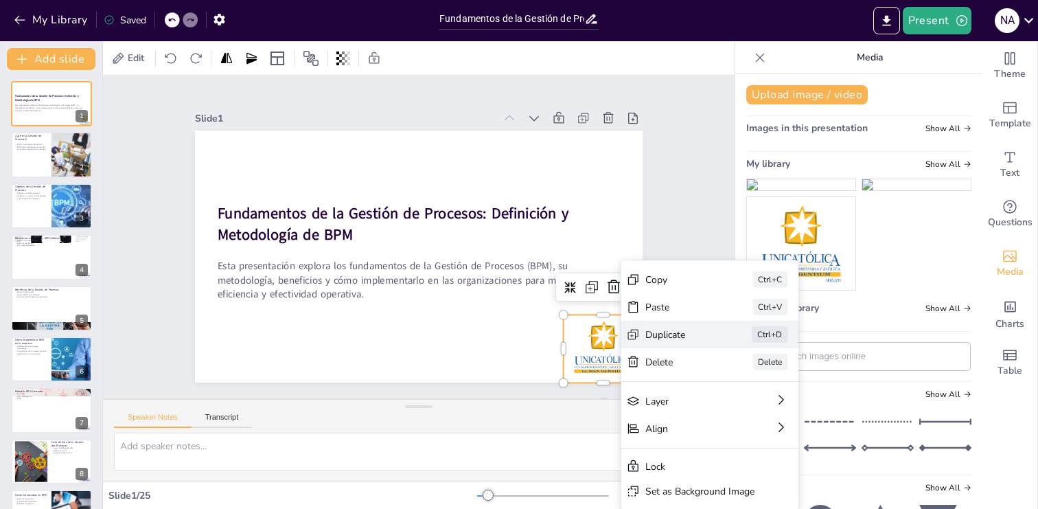
click at [748, 404] on div "Duplicate" at bounding box center [782, 410] width 68 height 13
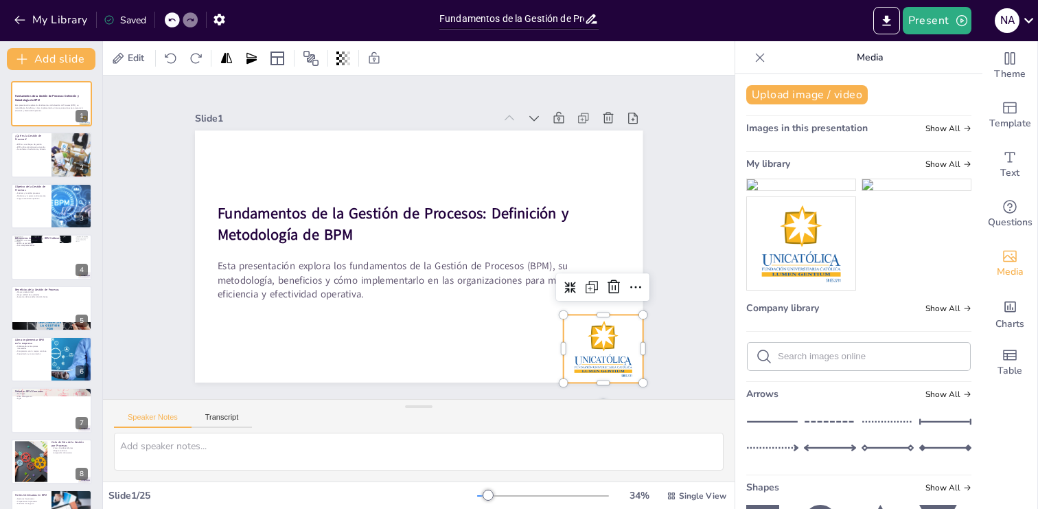
click at [607, 351] on div at bounding box center [590, 366] width 86 height 75
click at [637, 301] on icon at bounding box center [629, 310] width 18 height 18
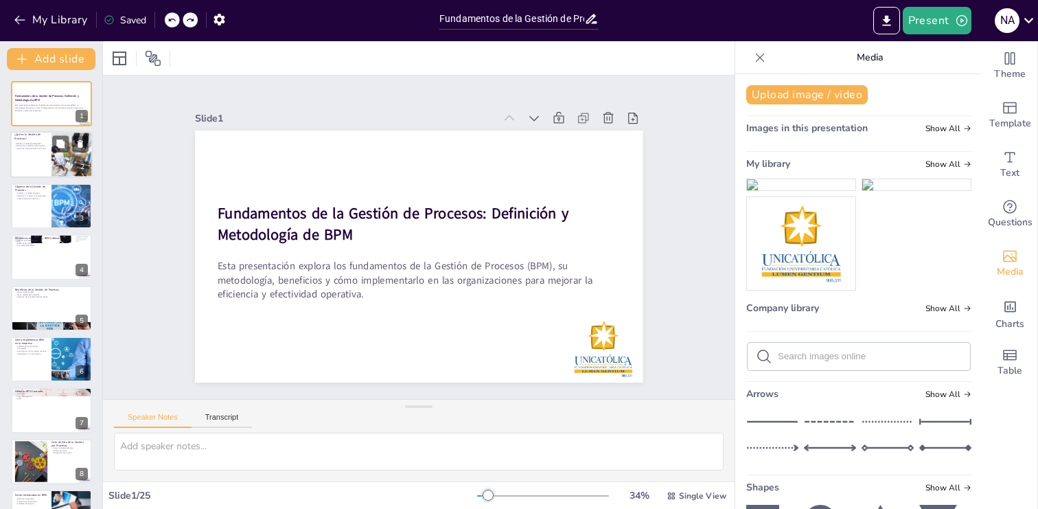
click at [27, 172] on div at bounding box center [51, 155] width 82 height 47
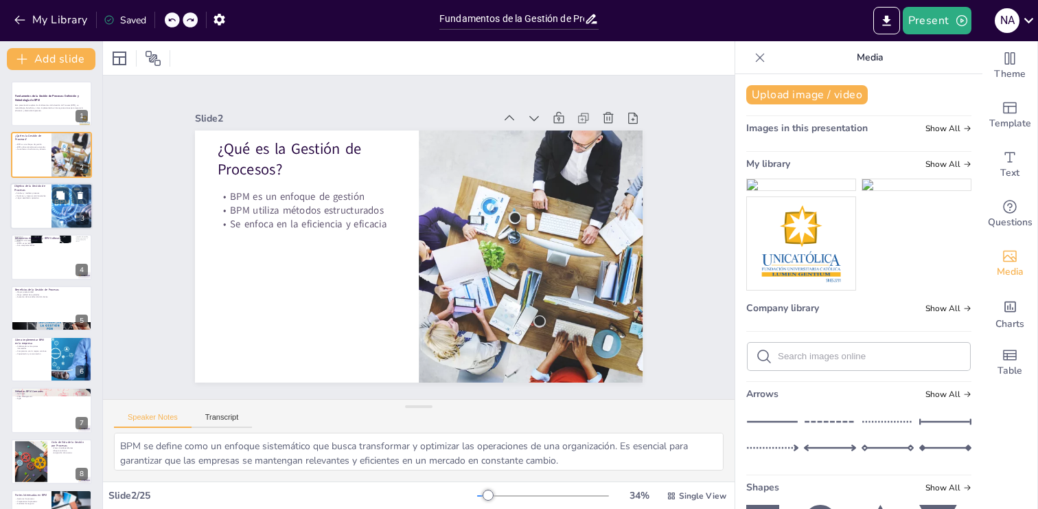
click at [37, 208] on div at bounding box center [51, 206] width 82 height 47
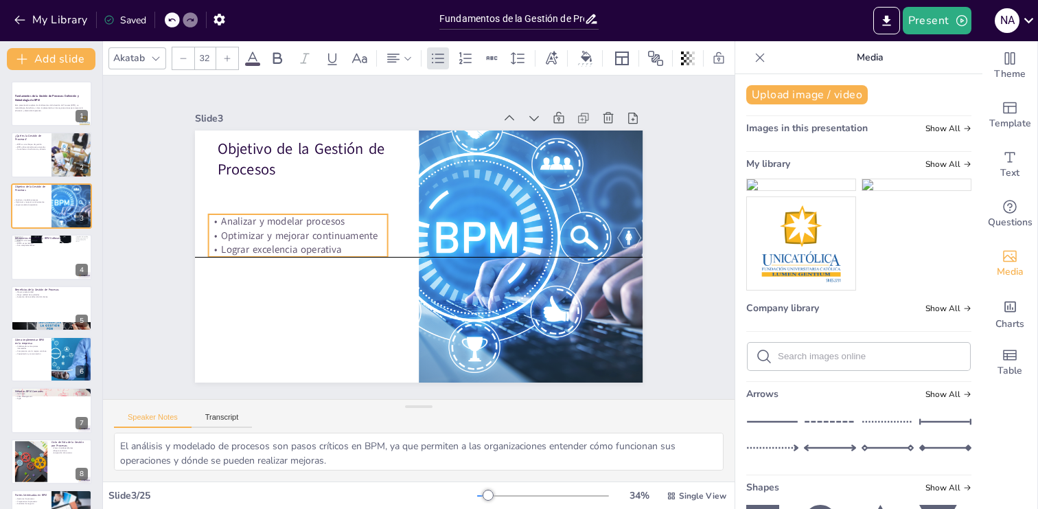
drag, startPoint x: 258, startPoint y: 204, endPoint x: 249, endPoint y: 235, distance: 32.1
click at [249, 235] on p "Optimizar y mejorar continuamente" at bounding box center [299, 223] width 180 height 33
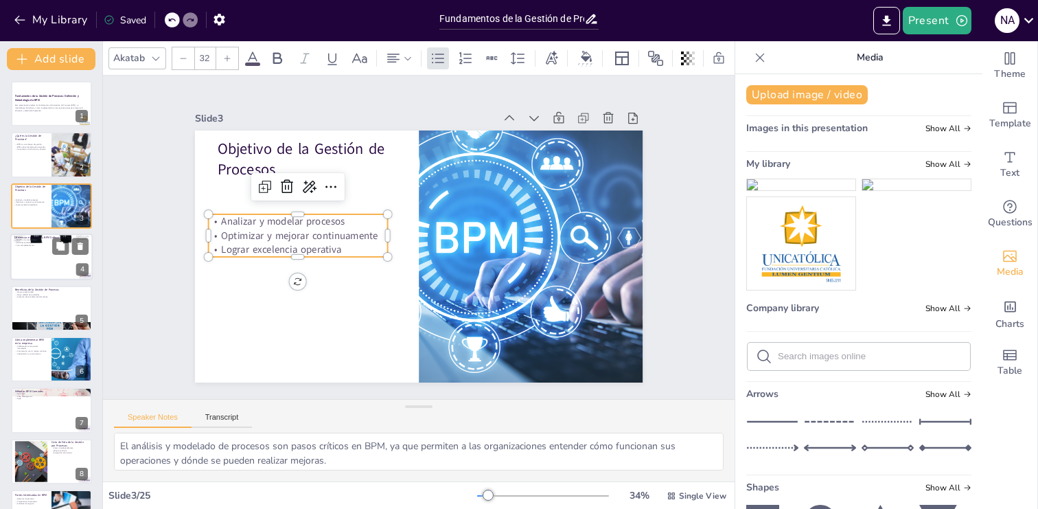
click at [48, 259] on div at bounding box center [51, 256] width 82 height 47
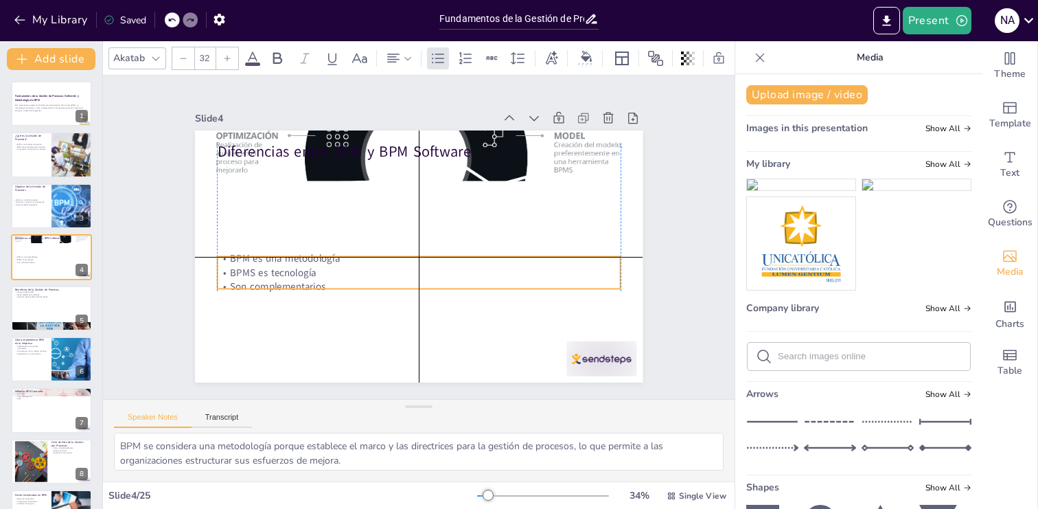
drag, startPoint x: 310, startPoint y: 187, endPoint x: 314, endPoint y: 282, distance: 95.5
click at [314, 282] on p "Son complementarios" at bounding box center [413, 286] width 402 height 56
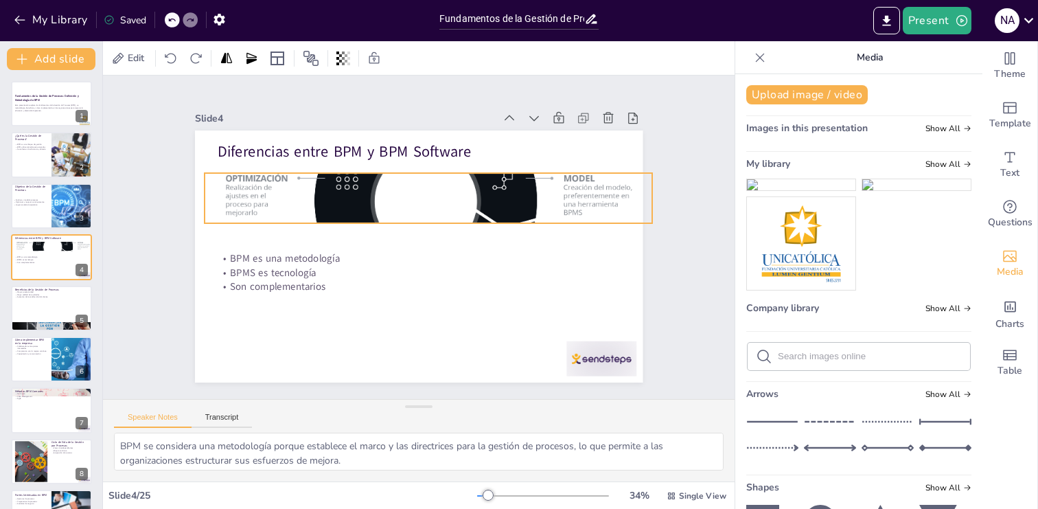
drag, startPoint x: 261, startPoint y: 162, endPoint x: 270, endPoint y: 204, distance: 43.0
click at [270, 205] on div at bounding box center [428, 198] width 447 height 314
